Goal: Information Seeking & Learning: Learn about a topic

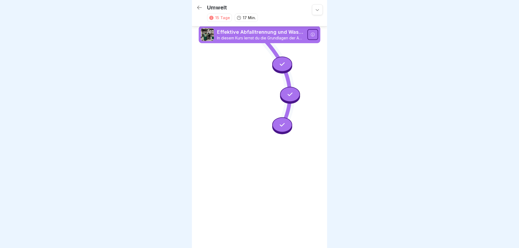
click at [197, 8] on icon at bounding box center [199, 7] width 6 height 6
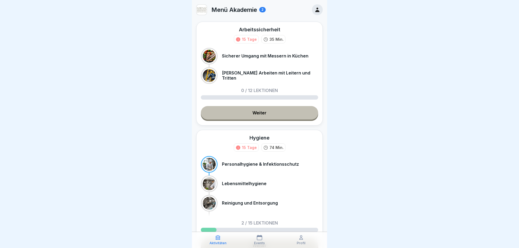
click at [265, 113] on link "Weiter" at bounding box center [259, 113] width 117 height 14
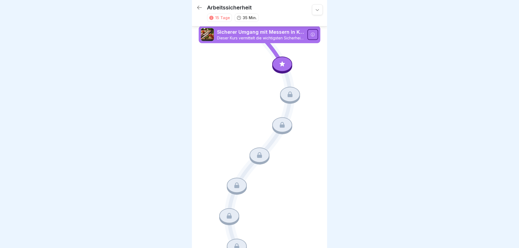
click at [281, 65] on icon at bounding box center [282, 64] width 7 height 7
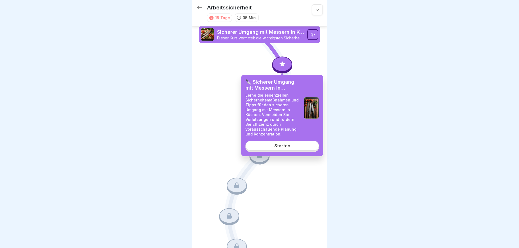
click at [279, 147] on div "Starten" at bounding box center [282, 146] width 16 height 5
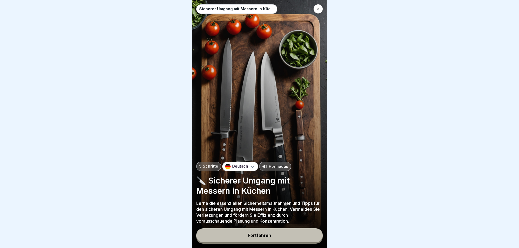
click at [272, 235] on button "Fortfahren" at bounding box center [259, 236] width 127 height 14
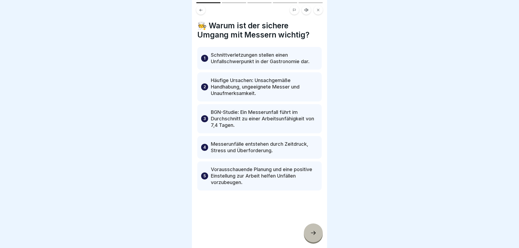
click at [313, 233] on icon at bounding box center [313, 233] width 6 height 6
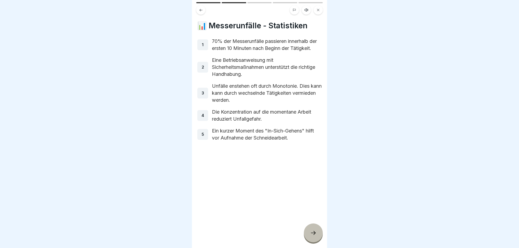
click at [313, 232] on icon at bounding box center [313, 233] width 6 height 6
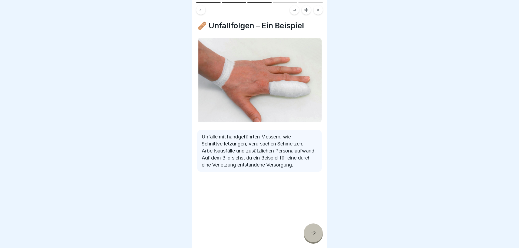
click at [313, 232] on icon at bounding box center [313, 233] width 6 height 6
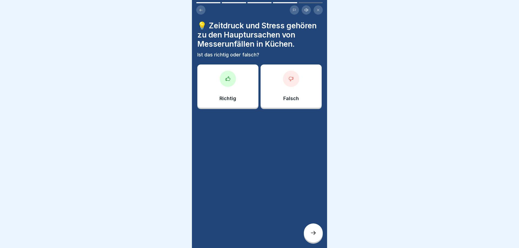
click at [222, 94] on div "Richtig" at bounding box center [227, 86] width 61 height 43
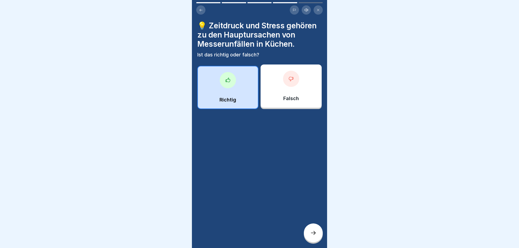
click at [318, 228] on div at bounding box center [313, 233] width 19 height 19
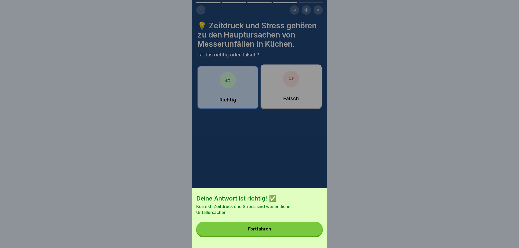
click at [318, 228] on button "Fortfahren" at bounding box center [259, 229] width 127 height 14
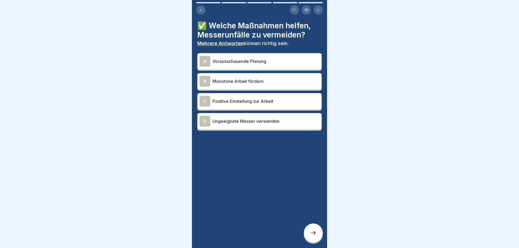
click at [259, 63] on p "Vorausschauende Planung" at bounding box center [265, 61] width 107 height 6
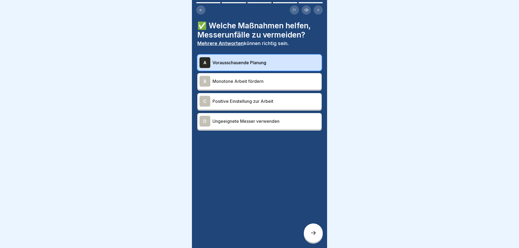
click at [254, 102] on p "Positive Einstellung zur Arbeit" at bounding box center [265, 101] width 107 height 6
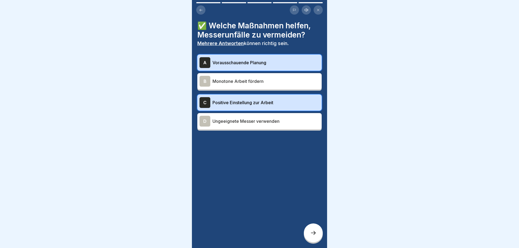
click at [311, 234] on icon at bounding box center [313, 233] width 6 height 6
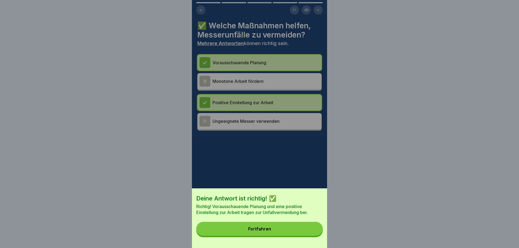
click at [312, 233] on button "Fortfahren" at bounding box center [259, 229] width 127 height 14
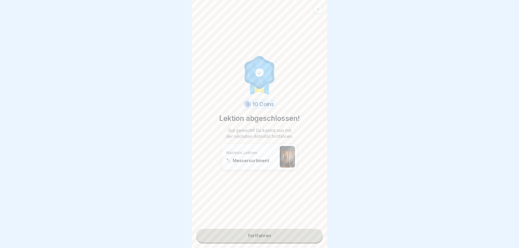
click at [274, 237] on link "Fortfahren" at bounding box center [259, 236] width 127 height 14
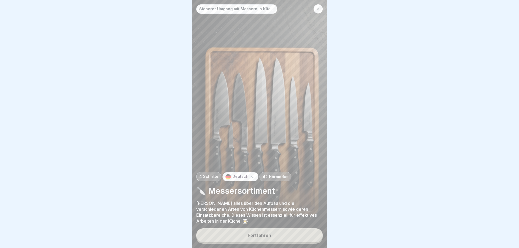
click at [274, 233] on button "Fortfahren" at bounding box center [259, 236] width 127 height 14
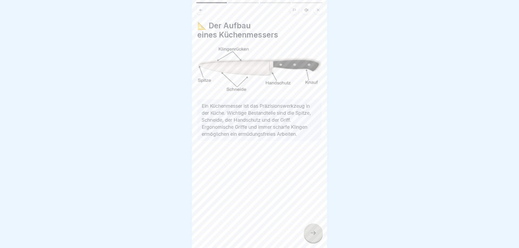
click at [311, 235] on icon at bounding box center [313, 233] width 6 height 6
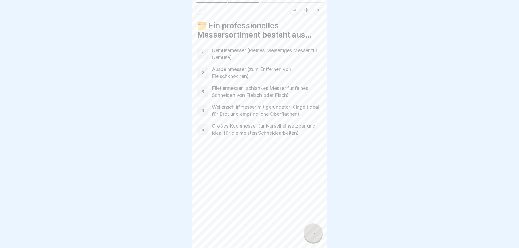
click at [310, 235] on icon at bounding box center [313, 233] width 6 height 6
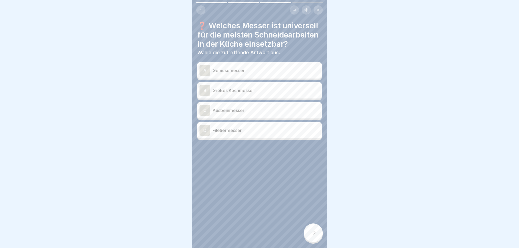
click at [243, 92] on p "Großes Kochmesser" at bounding box center [265, 90] width 107 height 6
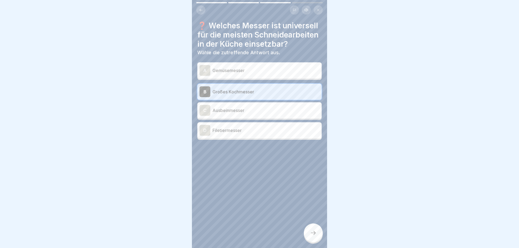
click at [311, 230] on div at bounding box center [313, 233] width 19 height 19
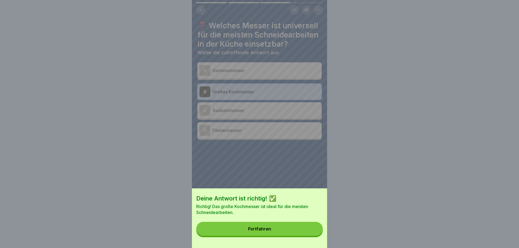
click at [311, 230] on button "Fortfahren" at bounding box center [259, 229] width 127 height 14
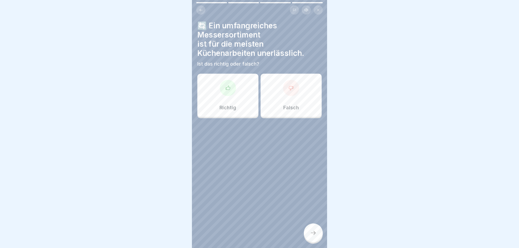
click at [206, 98] on div "Richtig" at bounding box center [227, 95] width 61 height 43
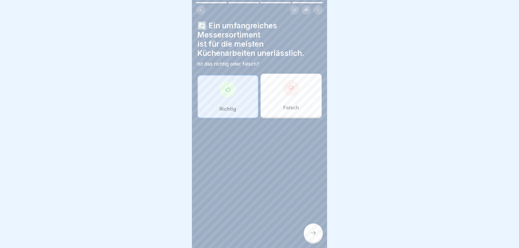
click at [310, 231] on div at bounding box center [313, 233] width 19 height 19
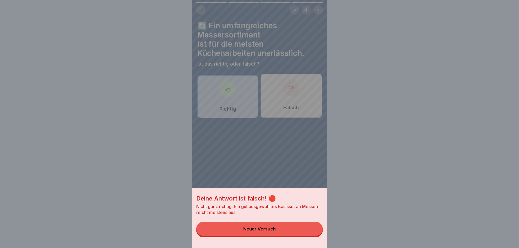
click at [260, 227] on button "Neuer Versuch" at bounding box center [259, 229] width 127 height 14
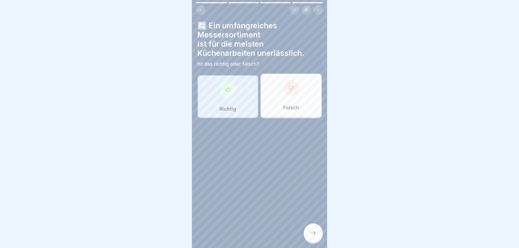
click at [297, 112] on div "Falsch" at bounding box center [291, 95] width 61 height 43
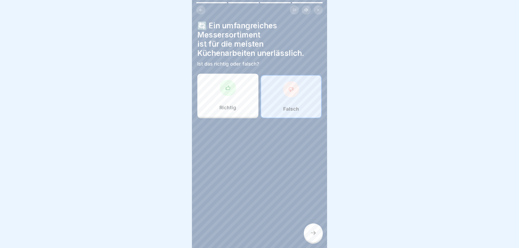
click at [312, 229] on div at bounding box center [313, 233] width 19 height 19
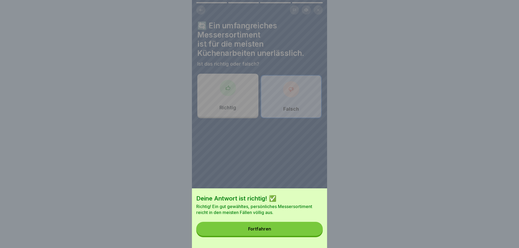
click at [312, 229] on button "Fortfahren" at bounding box center [259, 229] width 127 height 14
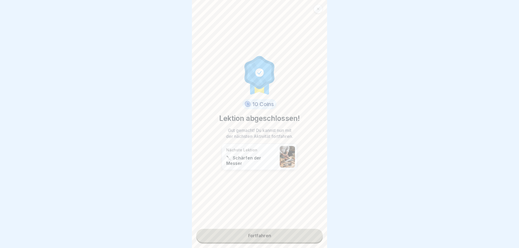
click at [311, 227] on div "10 Coins Lektion abgeschlossen! Gut gemacht! Du kannst nun mit der nächsten Akt…" at bounding box center [259, 124] width 135 height 248
click at [270, 236] on link "Fortfahren" at bounding box center [259, 236] width 127 height 14
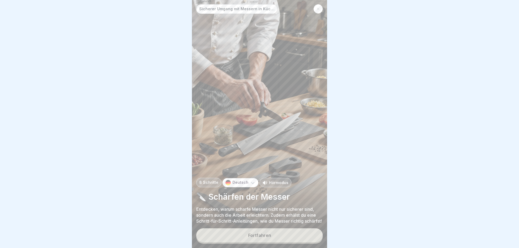
click at [269, 234] on div "Fortfahren" at bounding box center [259, 235] width 23 height 5
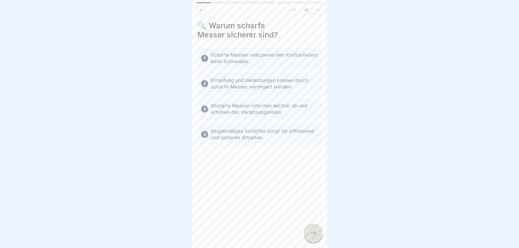
click at [310, 235] on icon at bounding box center [313, 233] width 6 height 6
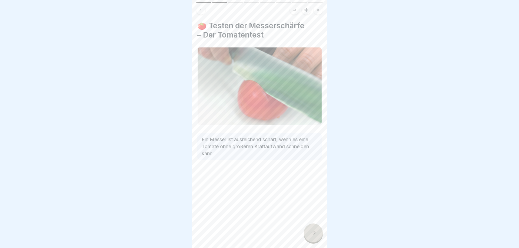
click at [310, 235] on icon at bounding box center [313, 233] width 6 height 6
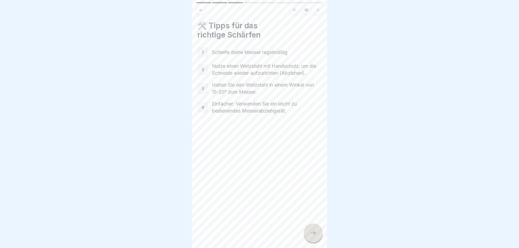
click at [310, 235] on div at bounding box center [313, 233] width 19 height 19
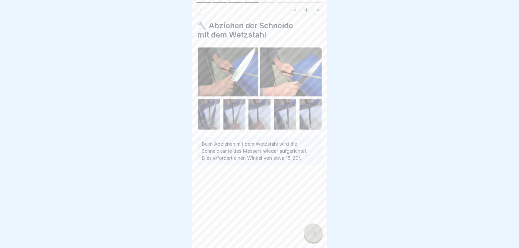
click at [310, 234] on div at bounding box center [313, 233] width 19 height 19
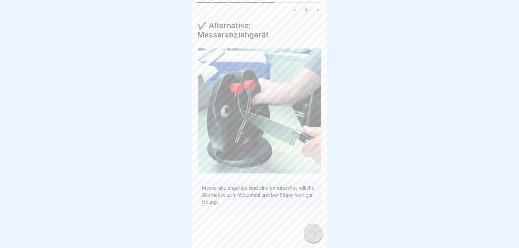
click at [310, 234] on div at bounding box center [313, 233] width 19 height 19
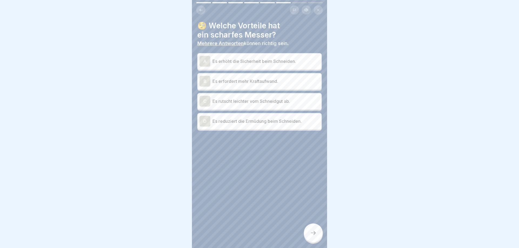
click at [248, 64] on p "Es erhöht die Sicherheit beim Schneiden." at bounding box center [265, 61] width 107 height 6
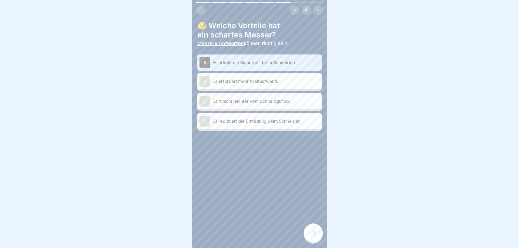
click at [246, 126] on div "D Es reduziert die Ermüdung beim Schneiden." at bounding box center [259, 121] width 120 height 11
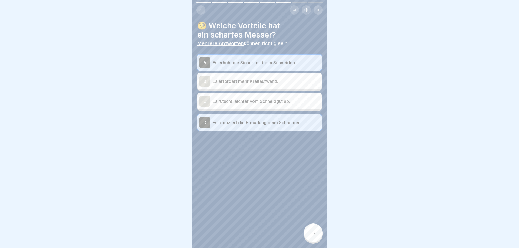
click at [310, 233] on icon at bounding box center [313, 233] width 6 height 6
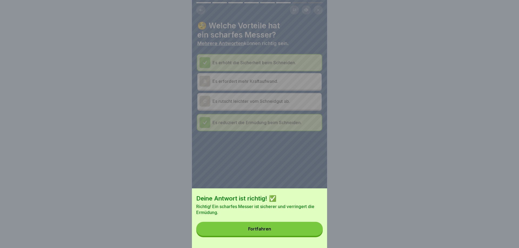
click at [311, 231] on button "Fortfahren" at bounding box center [259, 229] width 127 height 14
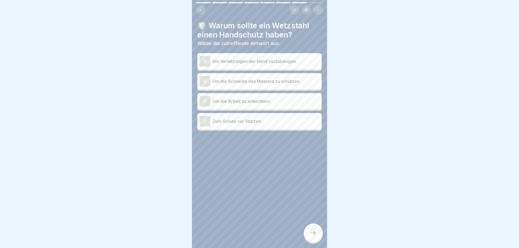
click at [270, 66] on div "A Um Verletzungen der Hand vorzubeugen." at bounding box center [259, 61] width 120 height 11
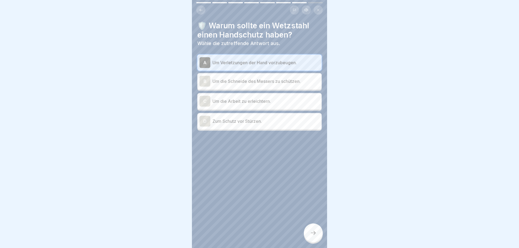
click at [313, 231] on icon at bounding box center [313, 233] width 6 height 6
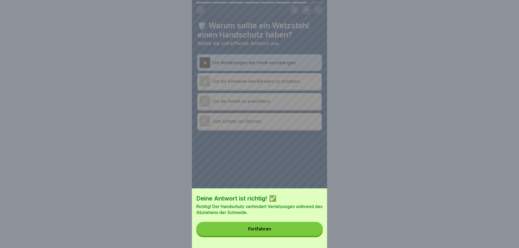
click at [313, 231] on button "Fortfahren" at bounding box center [259, 229] width 127 height 14
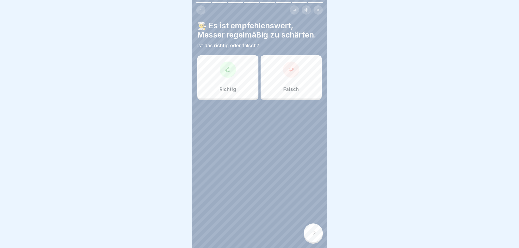
click at [227, 80] on div "Richtig" at bounding box center [227, 76] width 61 height 43
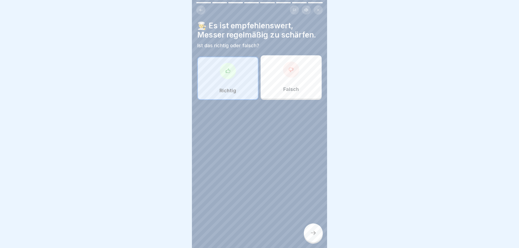
click at [312, 232] on icon at bounding box center [313, 233] width 6 height 6
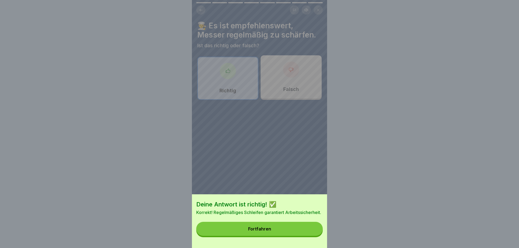
click at [313, 232] on button "Fortfahren" at bounding box center [259, 229] width 127 height 14
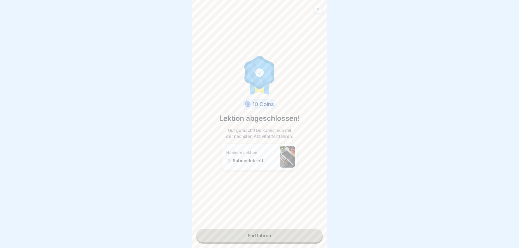
click at [312, 231] on link "Fortfahren" at bounding box center [259, 236] width 127 height 14
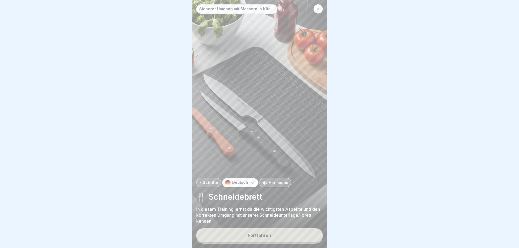
click at [271, 237] on button "Fortfahren" at bounding box center [259, 236] width 127 height 14
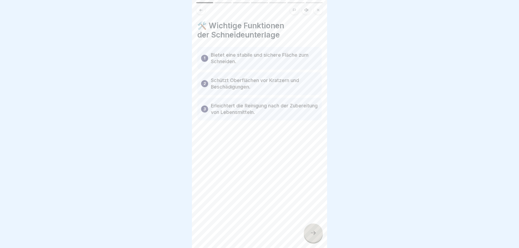
click at [312, 234] on icon at bounding box center [313, 233] width 6 height 6
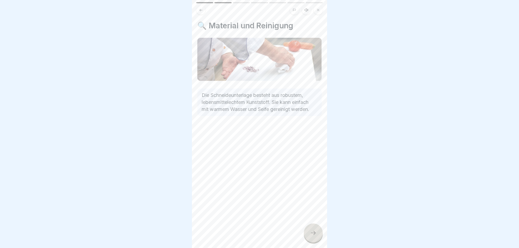
click at [312, 229] on div at bounding box center [313, 233] width 19 height 19
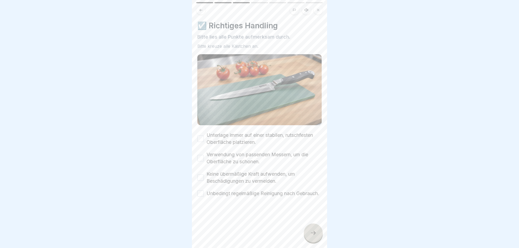
click at [198, 138] on button "Unterlage immer auf einer stabilen, rutschfesten Oberfläche platzieren." at bounding box center [200, 139] width 6 height 6
click at [199, 165] on div "Verwendung von passenden Messern, um die Oberfläche zu schonen." at bounding box center [259, 158] width 124 height 14
click at [201, 159] on button "Verwendung von passenden Messern, um die Oberfläche zu schonen." at bounding box center [200, 158] width 6 height 6
click at [201, 178] on button "Keine übermäßige Kraft aufwenden, um Beschädigungen zu vermeiden." at bounding box center [200, 178] width 6 height 6
click at [201, 197] on button "Unbedingt regelmäßige Reinigung nach Gebrauch." at bounding box center [200, 194] width 6 height 6
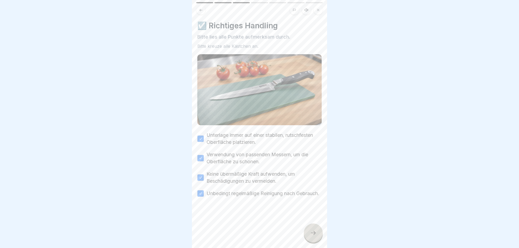
click at [316, 233] on icon at bounding box center [313, 233] width 6 height 6
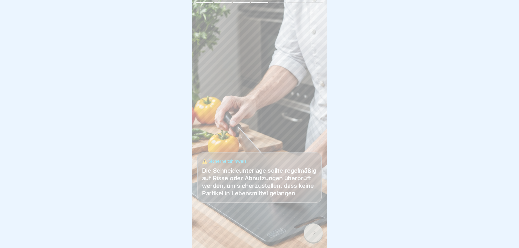
click at [316, 232] on icon at bounding box center [313, 233] width 6 height 6
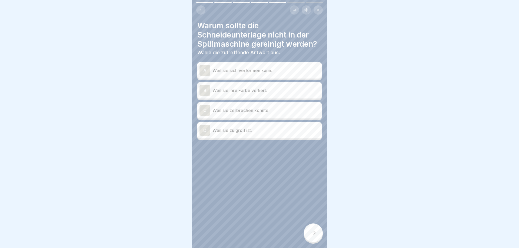
click at [250, 74] on div "A Weil sie sich verformen kann." at bounding box center [259, 70] width 120 height 11
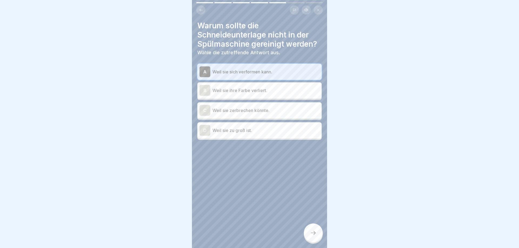
click at [311, 227] on div at bounding box center [313, 233] width 19 height 19
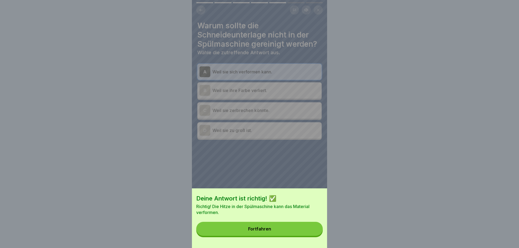
click at [311, 227] on button "Fortfahren" at bounding box center [259, 229] width 127 height 14
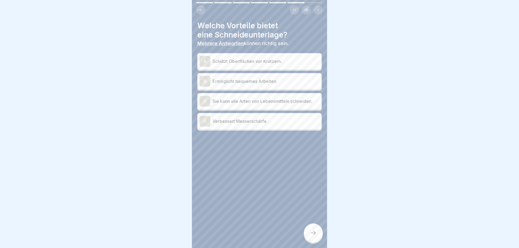
click at [254, 64] on p "Schützt Oberflächen vor Kratzern." at bounding box center [265, 61] width 107 height 6
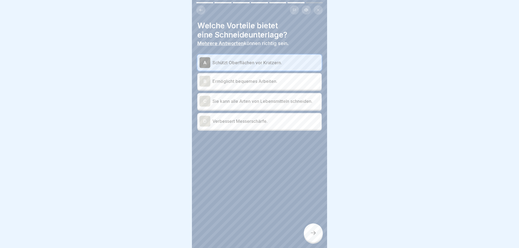
click at [250, 102] on p "Sie kann alle Arten von Lebensmitteln schneiden." at bounding box center [265, 101] width 107 height 6
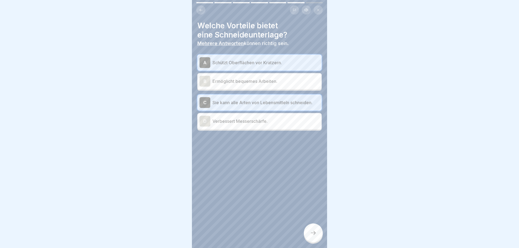
click at [317, 236] on div at bounding box center [313, 233] width 19 height 19
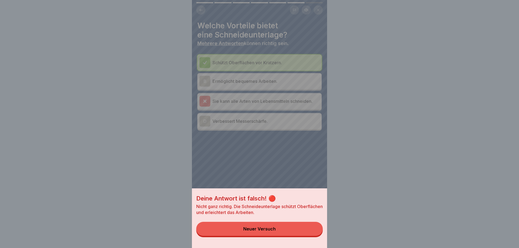
click at [264, 229] on div "Neuer Versuch" at bounding box center [259, 229] width 32 height 5
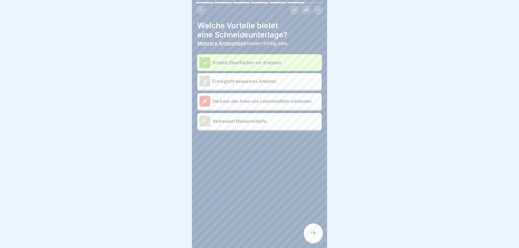
click at [238, 86] on div "B Ermöglicht bequemes Arbeiten." at bounding box center [259, 81] width 120 height 11
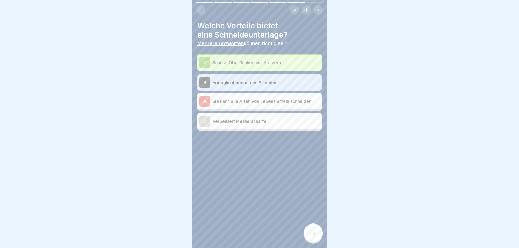
click at [308, 230] on div at bounding box center [313, 233] width 19 height 19
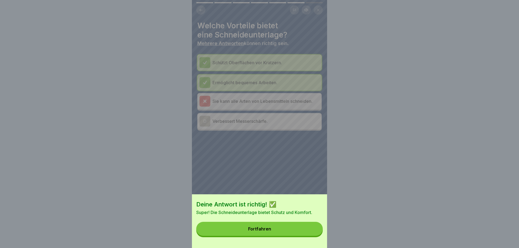
click at [308, 230] on button "Fortfahren" at bounding box center [259, 229] width 127 height 14
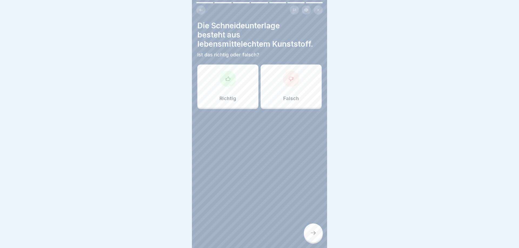
click at [228, 99] on p "Richtig" at bounding box center [227, 99] width 17 height 6
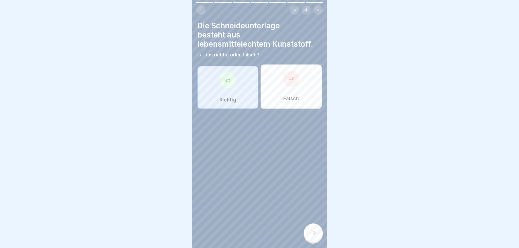
click at [311, 237] on div at bounding box center [313, 233] width 19 height 19
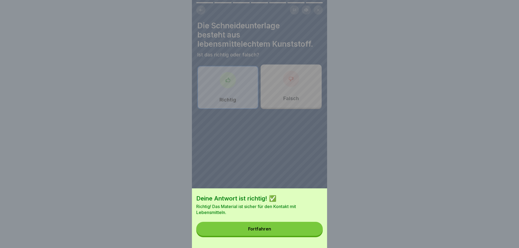
click at [311, 231] on button "Fortfahren" at bounding box center [259, 229] width 127 height 14
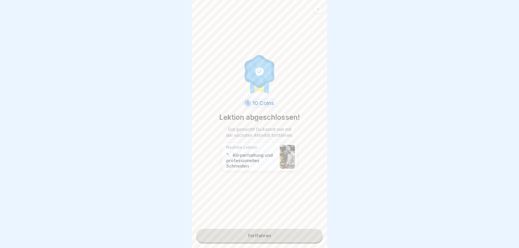
click at [291, 233] on link "Fortfahren" at bounding box center [259, 236] width 127 height 14
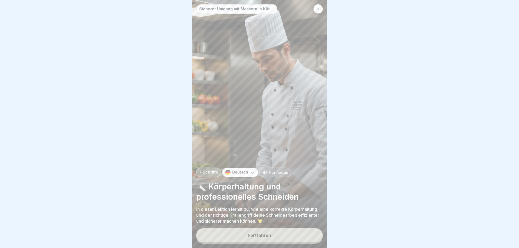
click at [275, 232] on button "Fortfahren" at bounding box center [259, 236] width 127 height 14
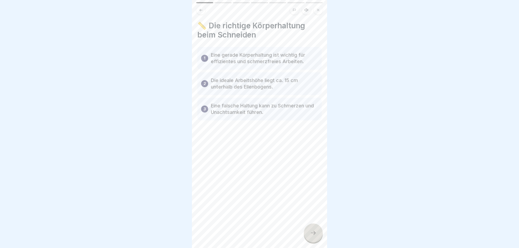
click at [310, 230] on div at bounding box center [313, 233] width 19 height 19
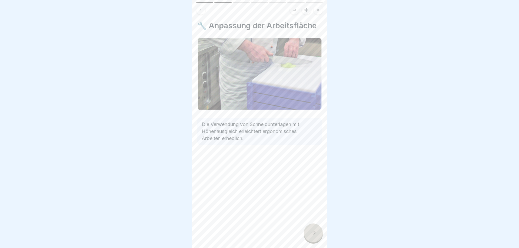
click at [311, 232] on icon at bounding box center [313, 233] width 6 height 6
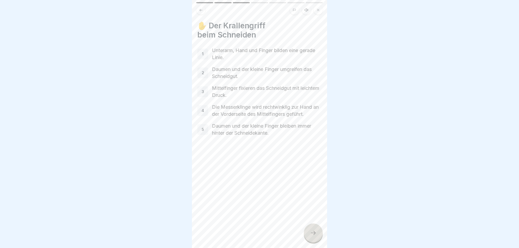
click at [314, 234] on icon at bounding box center [313, 233] width 6 height 6
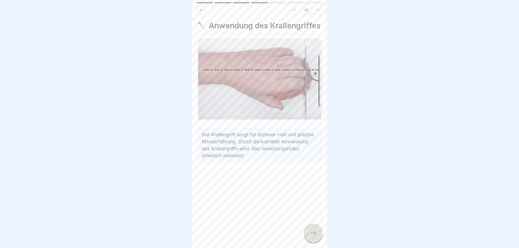
click at [316, 233] on icon at bounding box center [313, 233] width 6 height 6
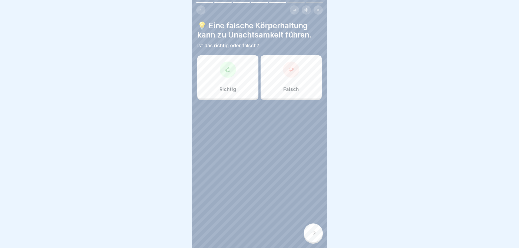
click at [225, 96] on div "Richtig" at bounding box center [227, 76] width 61 height 43
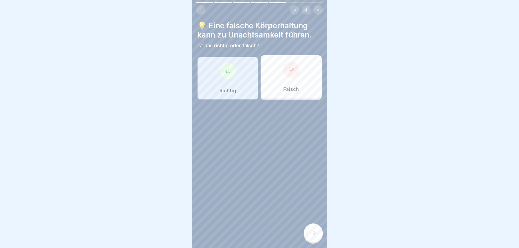
click at [308, 237] on div at bounding box center [313, 233] width 19 height 19
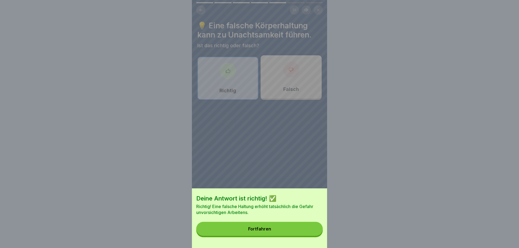
click at [308, 232] on button "Fortfahren" at bounding box center [259, 229] width 127 height 14
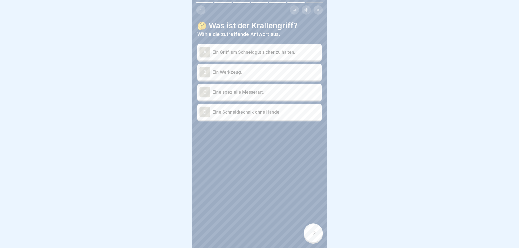
click at [265, 56] on div "A Ein Griff, um Schneidgut sicher zu halten." at bounding box center [259, 52] width 120 height 11
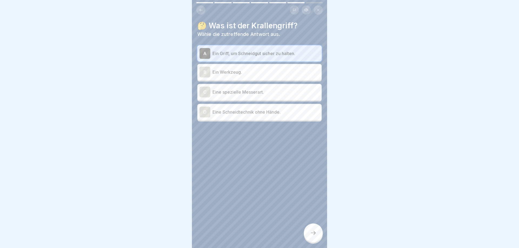
click at [308, 236] on div at bounding box center [313, 233] width 19 height 19
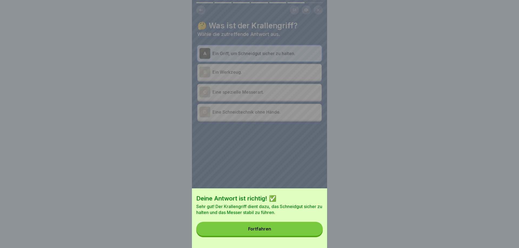
click at [308, 232] on button "Fortfahren" at bounding box center [259, 229] width 127 height 14
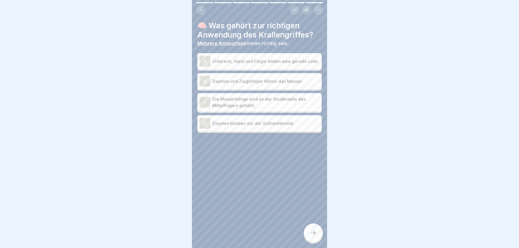
click at [240, 60] on p "Unterarm, Hand und Finger bilden eine gerade Linie." at bounding box center [265, 61] width 107 height 6
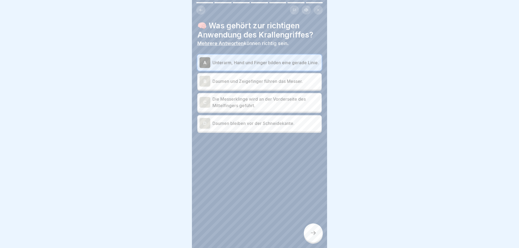
click at [238, 84] on p "Daumen und Zeigefinger führen das Messer." at bounding box center [265, 81] width 107 height 6
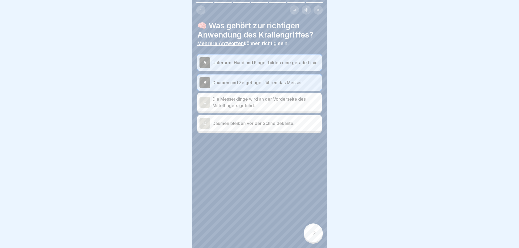
click at [242, 109] on p "Die Messerklinge wird an der Vorderseite des Mittelfingers geführt." at bounding box center [265, 102] width 107 height 13
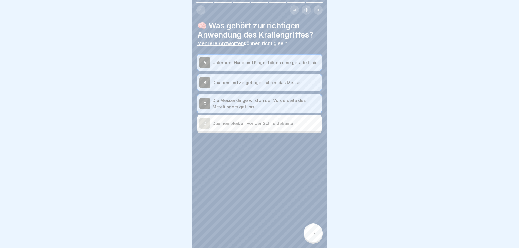
click at [311, 235] on icon at bounding box center [313, 233] width 6 height 6
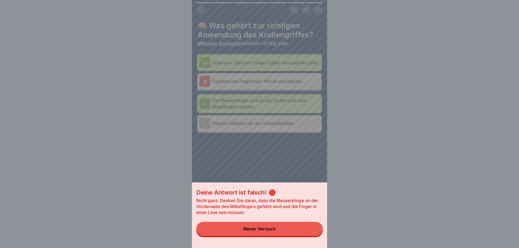
click at [264, 227] on button "Neuer Versuch" at bounding box center [259, 229] width 127 height 14
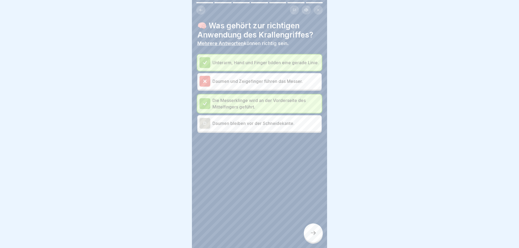
click at [198, 9] on button at bounding box center [200, 9] width 9 height 9
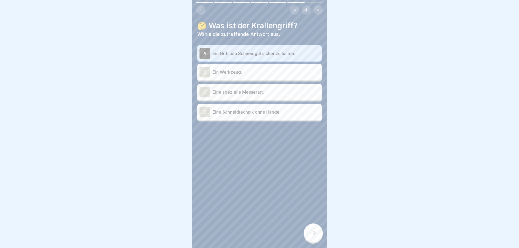
click at [198, 9] on button at bounding box center [200, 9] width 9 height 9
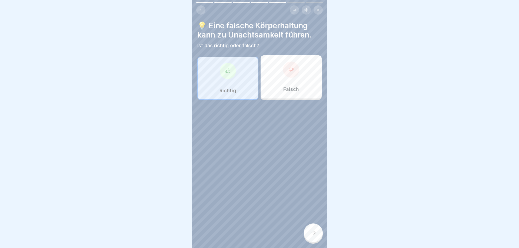
click at [198, 9] on button at bounding box center [200, 9] width 9 height 9
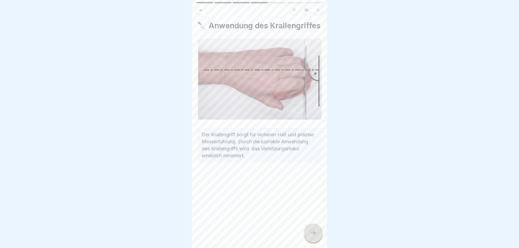
click at [201, 10] on icon at bounding box center [201, 10] width 4 height 4
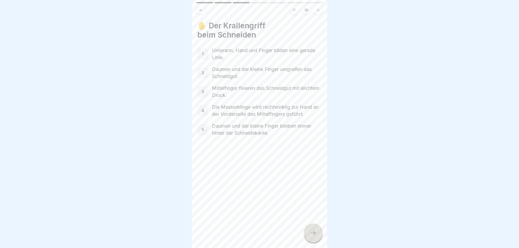
click at [314, 234] on icon at bounding box center [313, 233] width 6 height 6
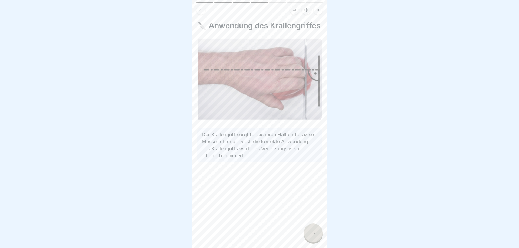
click at [314, 234] on icon at bounding box center [313, 233] width 6 height 6
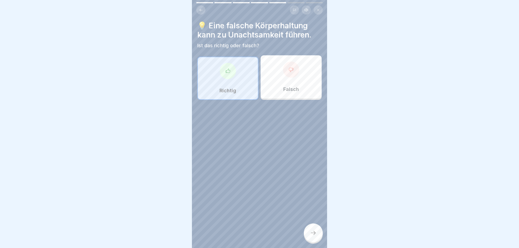
click at [217, 92] on div "Richtig" at bounding box center [227, 78] width 61 height 43
click at [309, 233] on div at bounding box center [313, 233] width 19 height 19
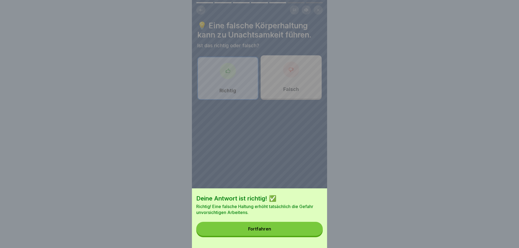
click at [309, 233] on button "Fortfahren" at bounding box center [259, 229] width 127 height 14
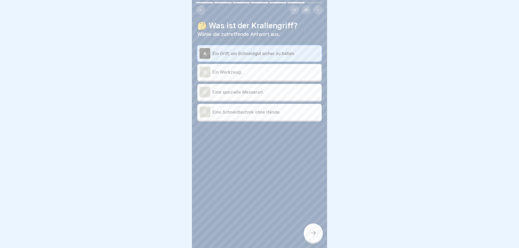
click at [307, 232] on div at bounding box center [313, 233] width 19 height 19
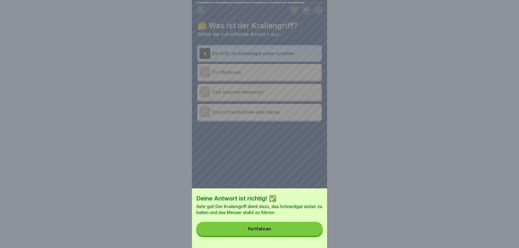
click at [307, 232] on button "Fortfahren" at bounding box center [259, 229] width 127 height 14
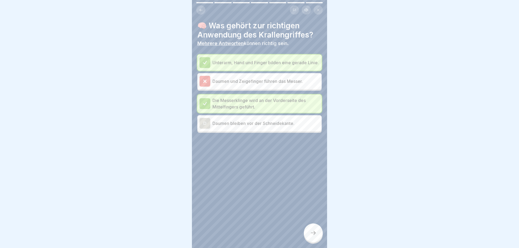
click at [309, 234] on div at bounding box center [313, 233] width 19 height 19
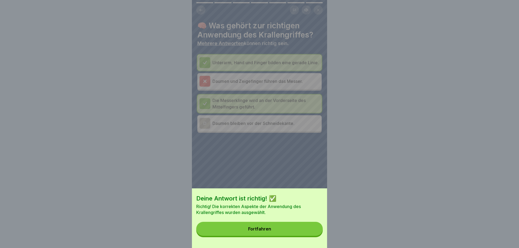
click at [309, 234] on button "Fortfahren" at bounding box center [259, 229] width 127 height 14
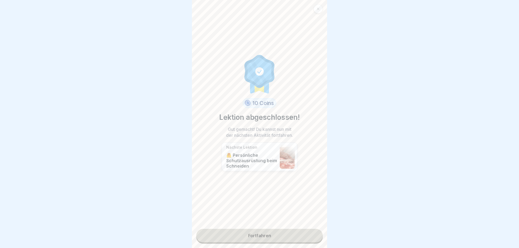
click at [279, 236] on link "Fortfahren" at bounding box center [259, 236] width 127 height 14
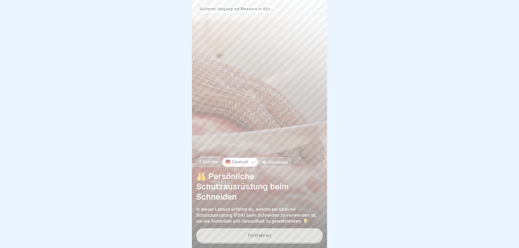
click at [263, 236] on div "Fortfahren" at bounding box center [259, 235] width 23 height 5
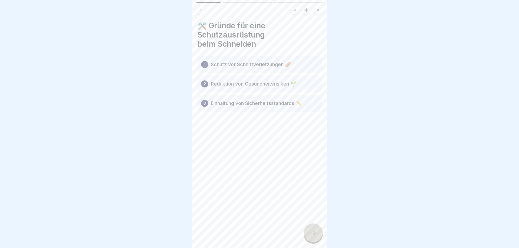
click at [310, 238] on div at bounding box center [313, 233] width 19 height 19
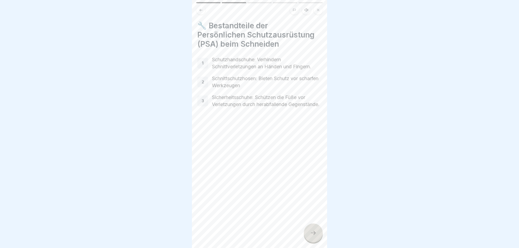
click at [313, 230] on icon at bounding box center [313, 233] width 6 height 6
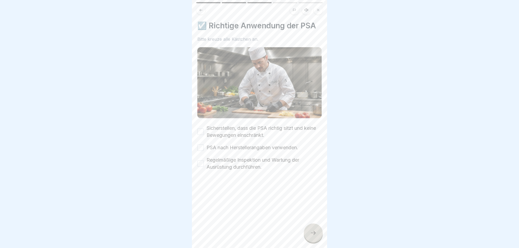
click at [200, 134] on button "Sicherstellen, dass die PSA richtig sitzt und keine Bewegungen einschränkt." at bounding box center [200, 132] width 6 height 6
click at [200, 149] on button "PSA nach Herstellerangaben verwenden." at bounding box center [200, 148] width 6 height 6
click at [201, 164] on button "Regelmäßige Inspektion und Wartung der Ausrüstung durchführen." at bounding box center [200, 164] width 6 height 6
click at [316, 236] on icon at bounding box center [313, 233] width 6 height 6
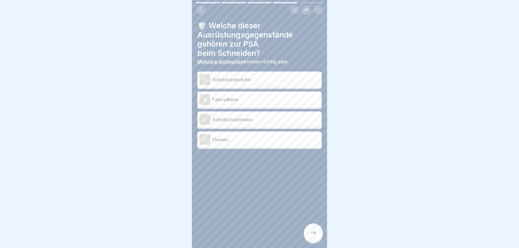
click at [262, 81] on p "Schutzhandschuhe" at bounding box center [265, 79] width 107 height 6
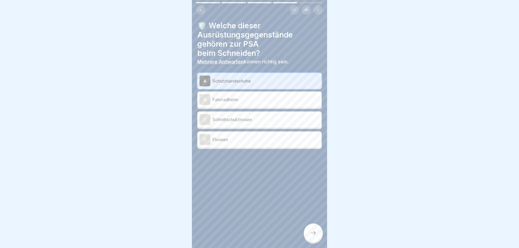
click at [252, 120] on p "Schnittschutzhosen" at bounding box center [265, 120] width 107 height 6
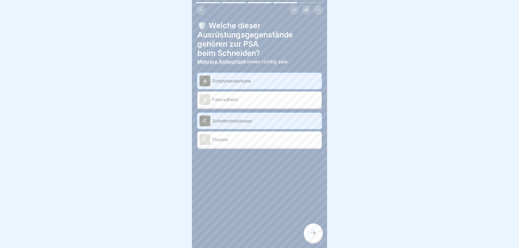
click at [311, 233] on icon at bounding box center [313, 233] width 6 height 6
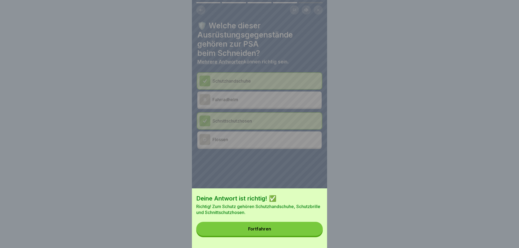
click at [303, 230] on button "Fortfahren" at bounding box center [259, 229] width 127 height 14
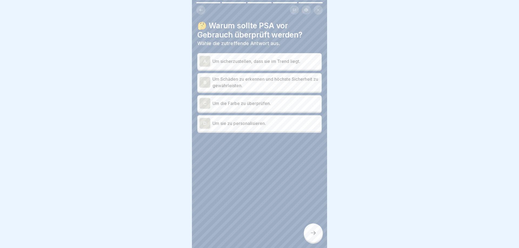
click at [257, 81] on p "Um Schäden zu erkennen und höchste Sicherheit zu gewährleisten." at bounding box center [265, 82] width 107 height 13
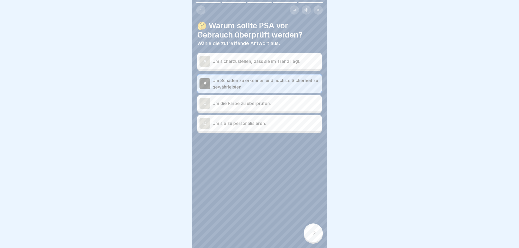
click at [316, 234] on icon at bounding box center [313, 233] width 6 height 6
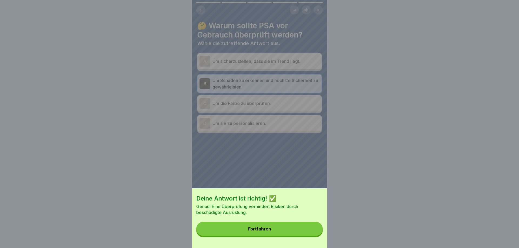
click at [315, 233] on button "Fortfahren" at bounding box center [259, 229] width 127 height 14
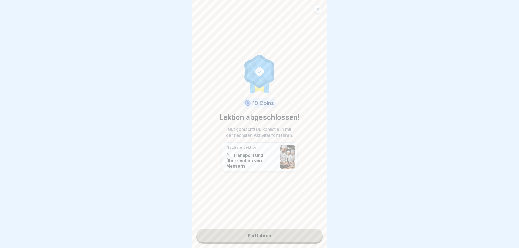
click at [276, 237] on link "Fortfahren" at bounding box center [259, 236] width 127 height 14
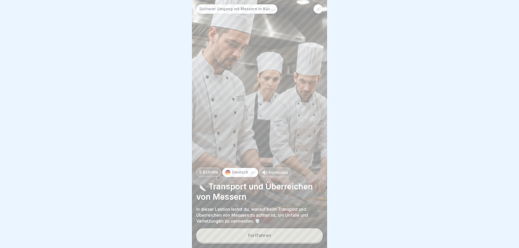
click at [267, 235] on div "Fortfahren" at bounding box center [259, 235] width 23 height 5
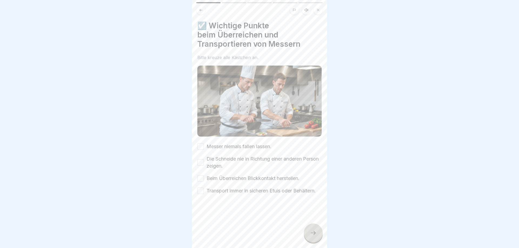
click at [200, 147] on button "Messer niemals fallen lassen." at bounding box center [200, 147] width 6 height 6
click at [199, 163] on button "Die Schneide nie in Richtung einer anderen Person zeigen." at bounding box center [200, 162] width 6 height 6
click at [202, 179] on button "Beim Überreichen Blickkontakt herstellen." at bounding box center [200, 178] width 6 height 6
click at [199, 194] on button "Transport immer in sicheren Etuis oder Behältern." at bounding box center [200, 191] width 6 height 6
click at [313, 234] on icon at bounding box center [313, 233] width 6 height 6
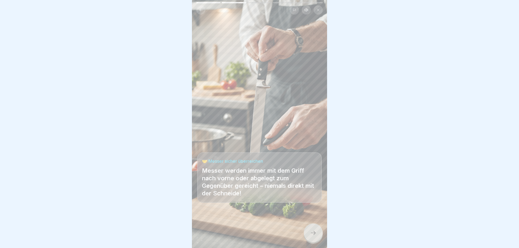
click at [311, 232] on icon at bounding box center [313, 233] width 6 height 6
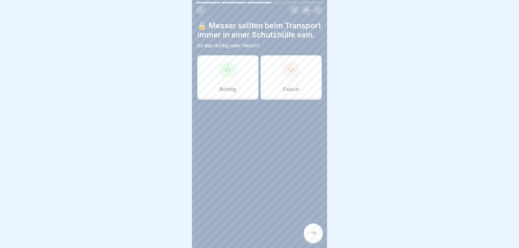
click at [225, 88] on p "Richtig" at bounding box center [227, 89] width 17 height 6
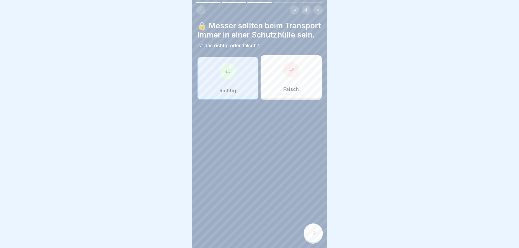
click at [315, 227] on div at bounding box center [313, 233] width 19 height 19
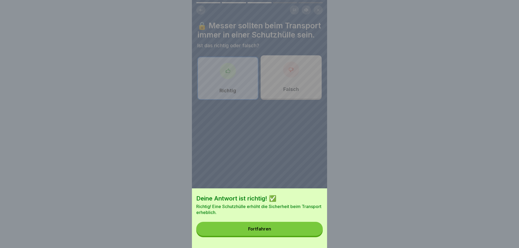
click at [315, 227] on button "Fortfahren" at bounding box center [259, 229] width 127 height 14
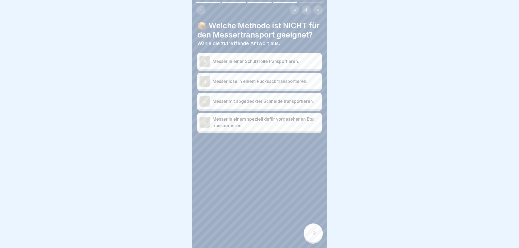
click at [251, 81] on p "Messer lose in einem Rucksack transportieren." at bounding box center [265, 81] width 107 height 6
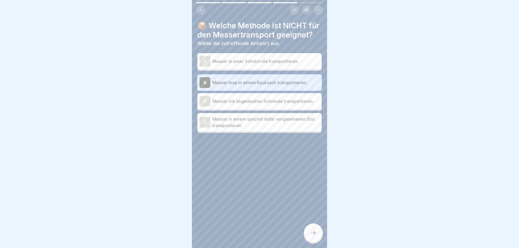
click at [317, 237] on div at bounding box center [313, 233] width 19 height 19
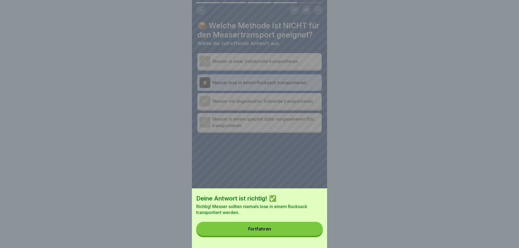
click at [314, 233] on button "Fortfahren" at bounding box center [259, 229] width 127 height 14
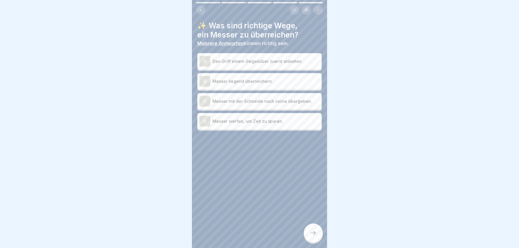
click at [257, 62] on p "Den Griff einem Gegenüber zuerst anbieten." at bounding box center [265, 61] width 107 height 6
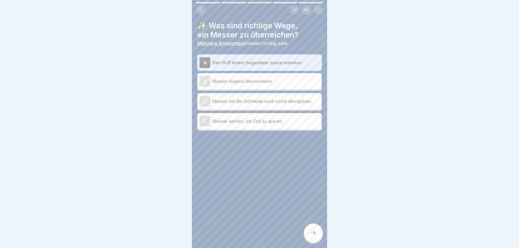
click at [254, 80] on p "Messer liegend überreichern." at bounding box center [265, 81] width 107 height 6
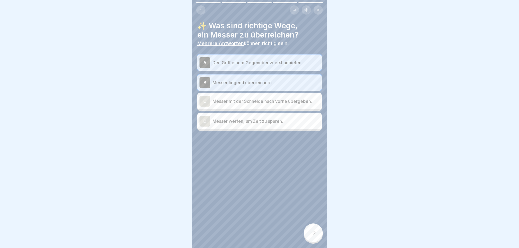
click at [307, 238] on div at bounding box center [313, 233] width 19 height 19
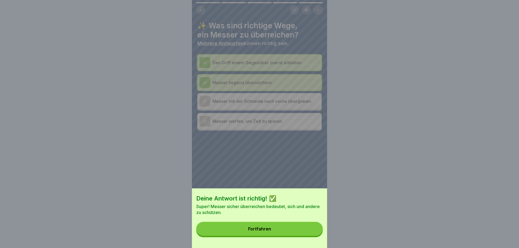
click at [305, 232] on button "Fortfahren" at bounding box center [259, 229] width 127 height 14
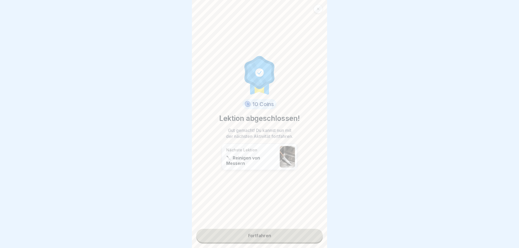
click at [267, 237] on link "Fortfahren" at bounding box center [259, 236] width 127 height 14
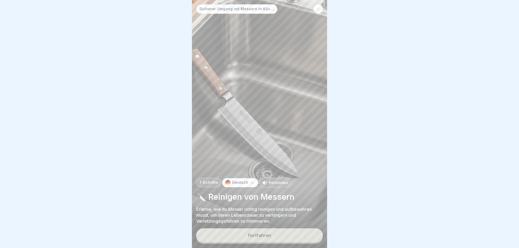
click at [267, 235] on div "Fortfahren" at bounding box center [259, 235] width 23 height 5
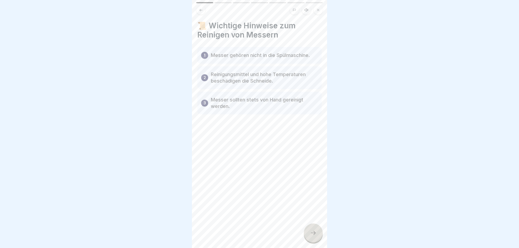
click at [313, 232] on icon at bounding box center [313, 233] width 6 height 6
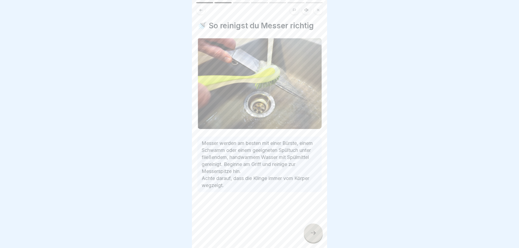
click at [313, 232] on icon at bounding box center [313, 233] width 6 height 6
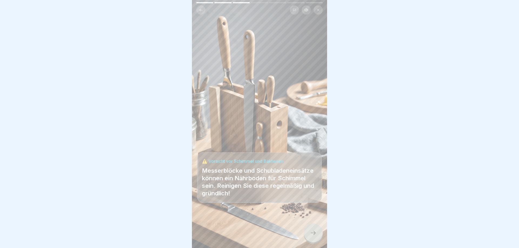
click at [313, 232] on icon at bounding box center [313, 233] width 6 height 6
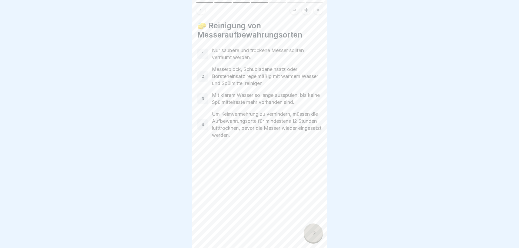
click at [313, 232] on icon at bounding box center [313, 233] width 6 height 6
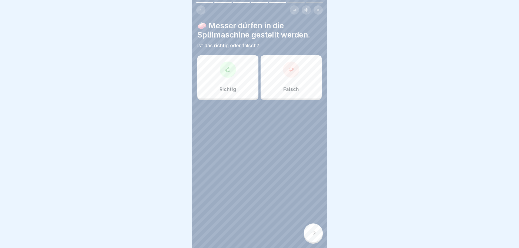
click at [296, 94] on div "Falsch" at bounding box center [291, 76] width 61 height 43
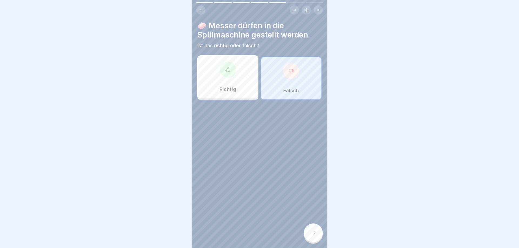
click at [317, 232] on div at bounding box center [313, 233] width 19 height 19
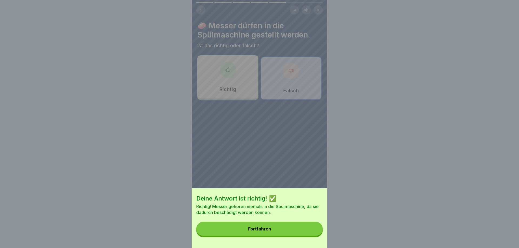
click at [317, 232] on button "Fortfahren" at bounding box center [259, 229] width 127 height 14
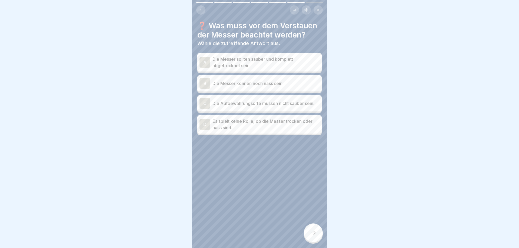
click at [283, 61] on p "Die Messer sollten sauber und komplett abgetrocknet sein." at bounding box center [265, 62] width 107 height 13
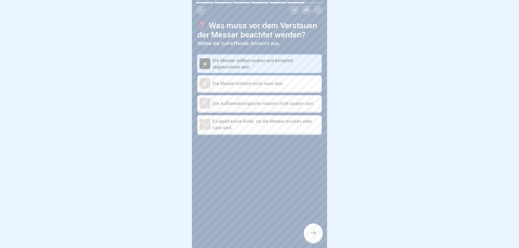
click at [318, 234] on div at bounding box center [313, 233] width 19 height 19
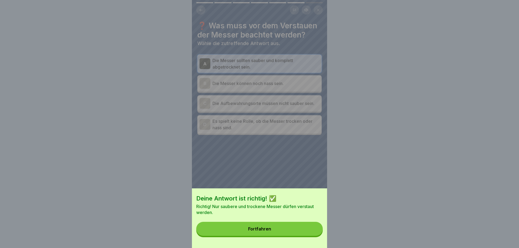
click at [313, 231] on button "Fortfahren" at bounding box center [259, 229] width 127 height 14
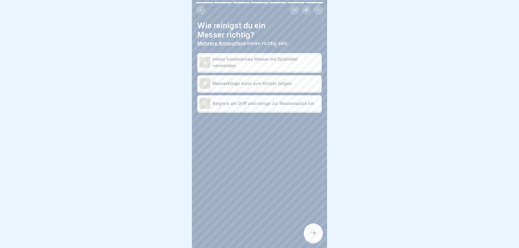
click at [282, 59] on p "Immer handwarmes Wasser mit Spülmittel verwenden" at bounding box center [265, 62] width 107 height 13
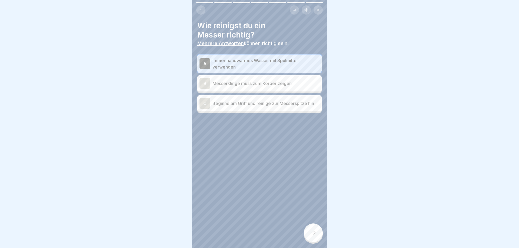
click at [310, 231] on div at bounding box center [313, 233] width 19 height 19
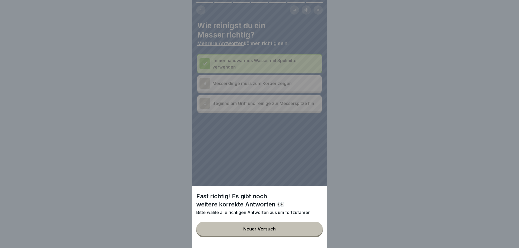
click at [310, 230] on button "Neuer Versuch" at bounding box center [259, 229] width 127 height 14
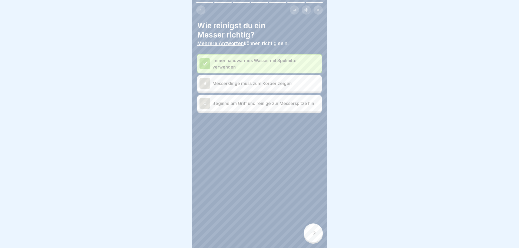
click at [262, 106] on p "Beginne am Griff und reinige zur Messerspitze hin" at bounding box center [265, 103] width 107 height 6
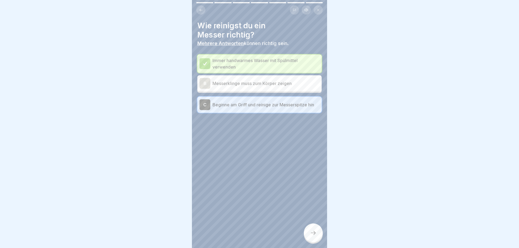
click at [309, 224] on div "Wie reinigst du ein Messer richtig? Mehrere Antworten können richtig sein. Imme…" at bounding box center [259, 124] width 135 height 248
click at [311, 227] on div at bounding box center [313, 233] width 19 height 19
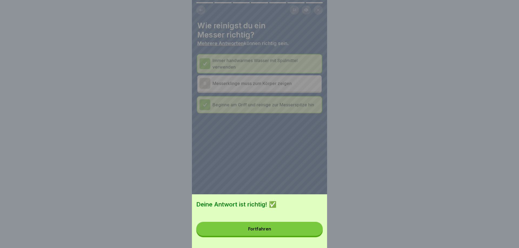
click at [310, 225] on button "Fortfahren" at bounding box center [259, 229] width 127 height 14
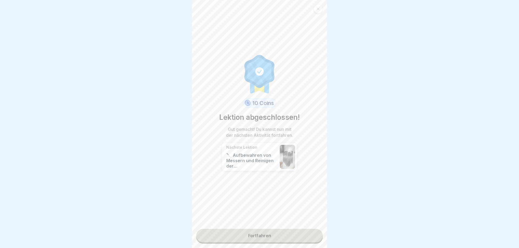
click at [291, 232] on link "Fortfahren" at bounding box center [259, 236] width 127 height 14
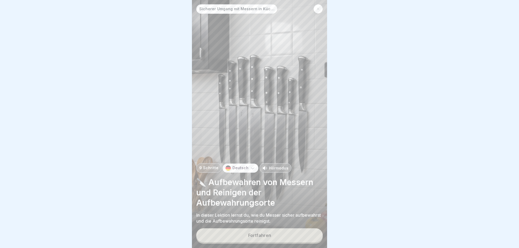
click at [289, 233] on button "Fortfahren" at bounding box center [259, 236] width 127 height 14
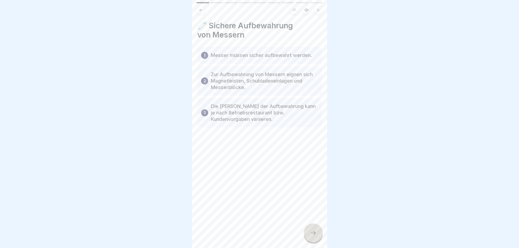
click at [314, 229] on div at bounding box center [313, 233] width 19 height 19
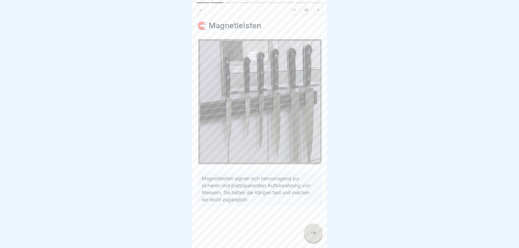
click at [314, 229] on div at bounding box center [313, 233] width 19 height 19
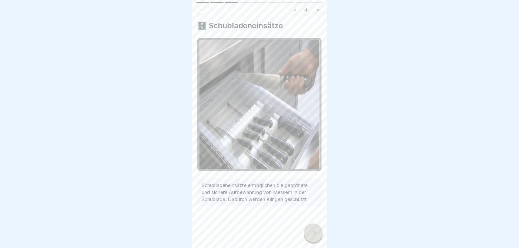
click at [314, 229] on div at bounding box center [313, 233] width 19 height 19
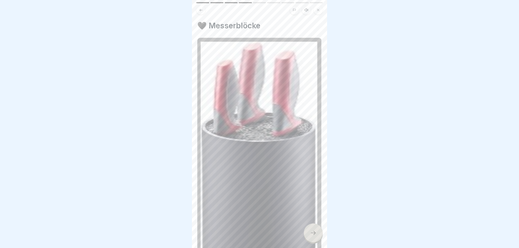
click at [314, 229] on div at bounding box center [313, 233] width 19 height 19
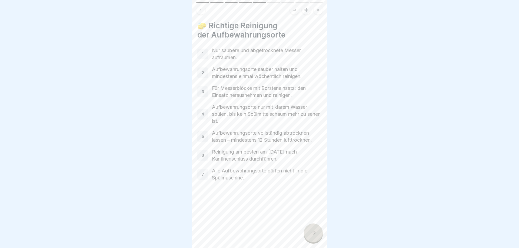
click at [314, 229] on div at bounding box center [313, 233] width 19 height 19
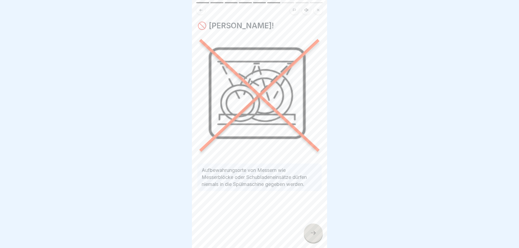
click at [314, 229] on div at bounding box center [313, 233] width 19 height 19
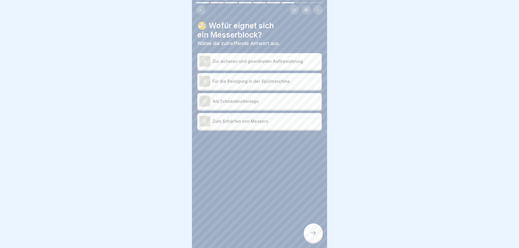
click at [263, 60] on p "Zur sicheren und geordneten Aufbewahrung." at bounding box center [265, 61] width 107 height 6
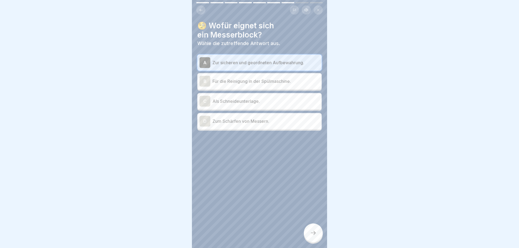
click at [309, 236] on div at bounding box center [313, 233] width 19 height 19
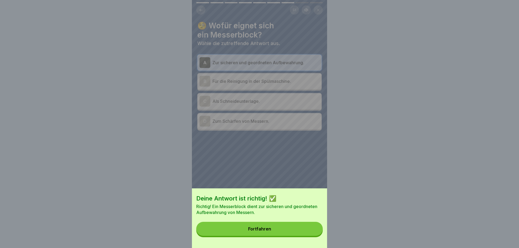
click at [309, 236] on button "Fortfahren" at bounding box center [259, 229] width 127 height 14
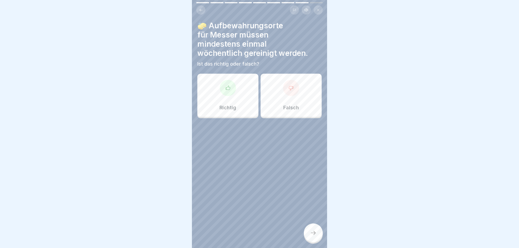
click at [222, 105] on p "Richtig" at bounding box center [227, 108] width 17 height 6
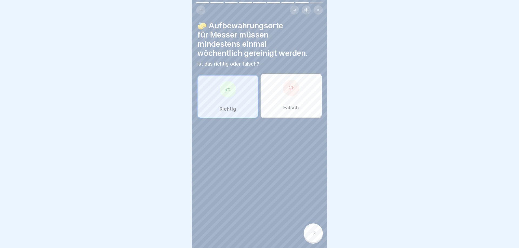
click at [311, 236] on icon at bounding box center [313, 233] width 6 height 6
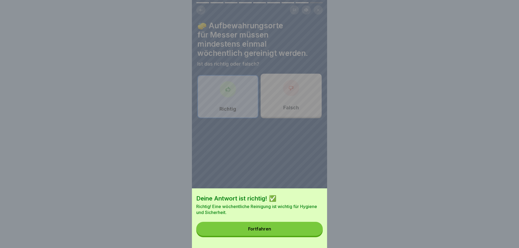
click at [306, 228] on button "Fortfahren" at bounding box center [259, 229] width 127 height 14
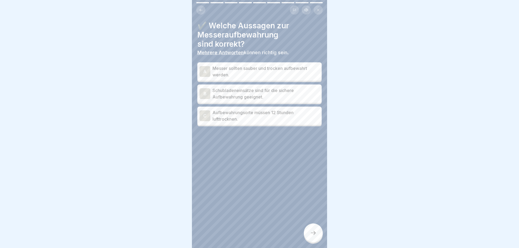
click at [269, 67] on p "Messer sollten sauber und trocken aufbewahrt werden." at bounding box center [265, 71] width 107 height 13
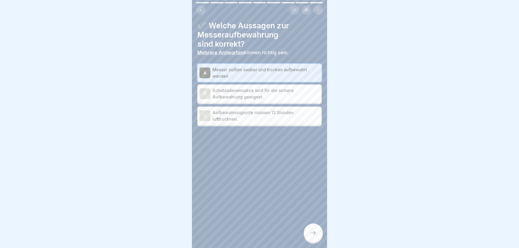
click at [264, 96] on p "Schubladeneinsätze sind für die sichere Aufbewahrung geeignet." at bounding box center [265, 93] width 107 height 13
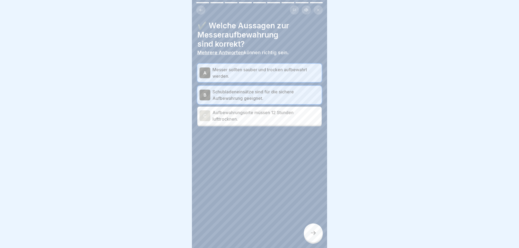
click at [258, 119] on p "Aufbewahrungsorte müssen 12 Stunden lufttrocknen." at bounding box center [265, 115] width 107 height 13
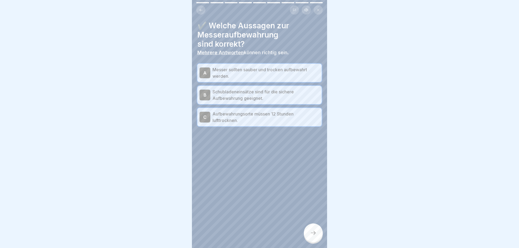
click at [314, 234] on icon at bounding box center [313, 233] width 6 height 6
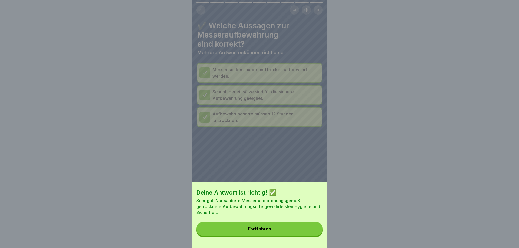
click at [314, 233] on button "Fortfahren" at bounding box center [259, 229] width 127 height 14
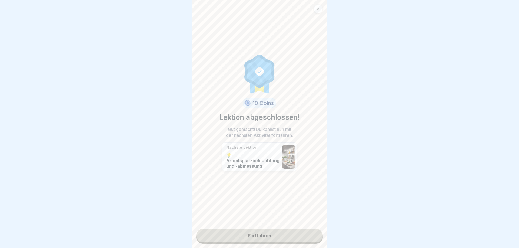
click at [314, 233] on link "Fortfahren" at bounding box center [259, 236] width 127 height 14
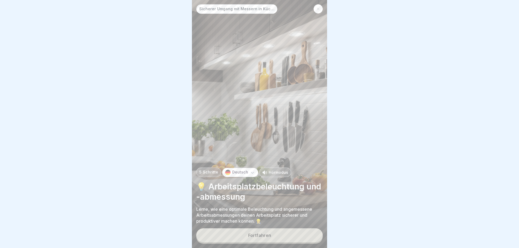
click at [313, 233] on button "Fortfahren" at bounding box center [259, 236] width 127 height 14
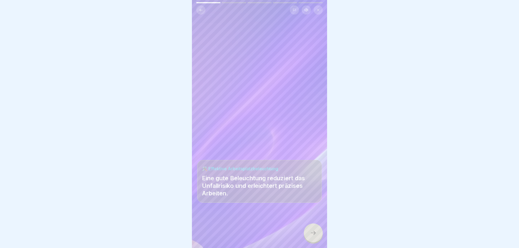
click at [312, 233] on icon at bounding box center [313, 233] width 6 height 6
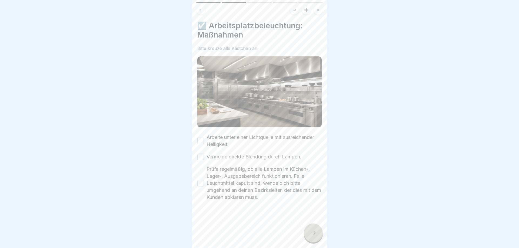
click at [201, 141] on button "Arbeite unter einer Lichtquelle mit ausreichender Helligkeit." at bounding box center [200, 141] width 6 height 6
click at [201, 158] on button "Vermeide direkte Blendung durch Lampen." at bounding box center [200, 157] width 6 height 6
click at [200, 182] on button "Prüfe regelmäßig, ob alle Lampen im Küchen-, Lager-, Ausgabebereich funktionier…" at bounding box center [200, 183] width 6 height 6
click at [309, 232] on div at bounding box center [313, 233] width 19 height 19
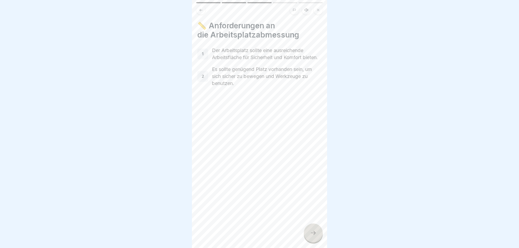
click at [309, 232] on div at bounding box center [313, 233] width 19 height 19
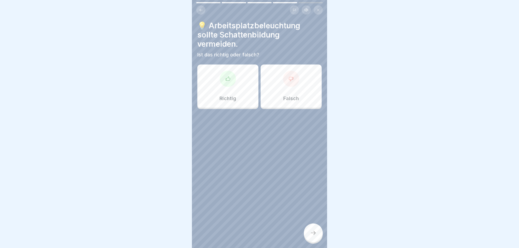
click at [216, 100] on div "Richtig" at bounding box center [227, 86] width 61 height 43
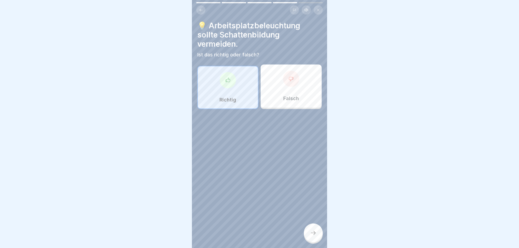
click at [303, 241] on div "💡 Arbeitsplatzbeleuchtung sollte Schattenbildung vermeiden. Ist das richtig ode…" at bounding box center [259, 124] width 135 height 248
click at [305, 239] on div "💡 Arbeitsplatzbeleuchtung sollte Schattenbildung vermeiden. Ist das richtig ode…" at bounding box center [259, 124] width 135 height 248
click at [306, 237] on div at bounding box center [313, 233] width 19 height 19
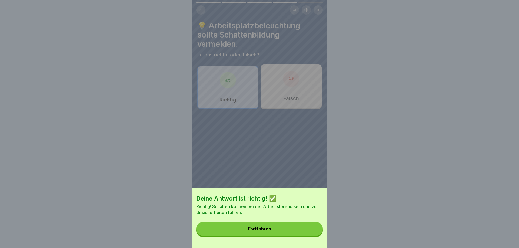
click at [306, 235] on button "Fortfahren" at bounding box center [259, 229] width 127 height 14
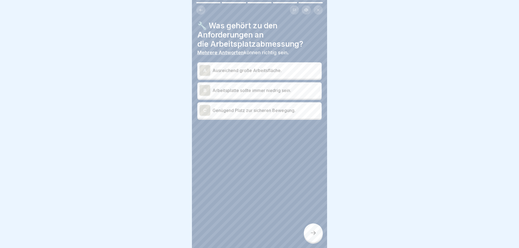
click at [244, 72] on p "Ausreichend große Arbeitsfläche." at bounding box center [265, 70] width 107 height 6
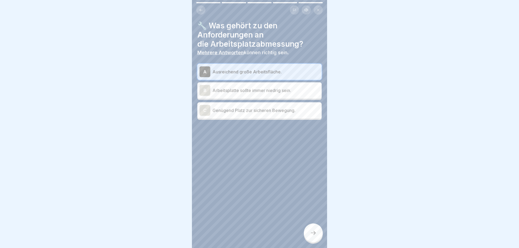
click at [254, 112] on p "Genügend Platz zur sicheren Bewegung." at bounding box center [265, 110] width 107 height 6
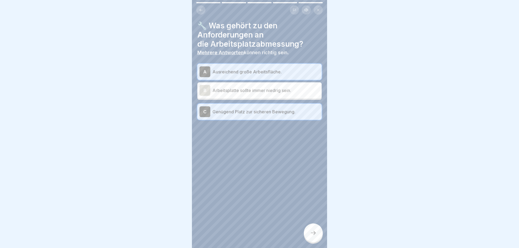
click at [312, 233] on icon at bounding box center [313, 233] width 6 height 6
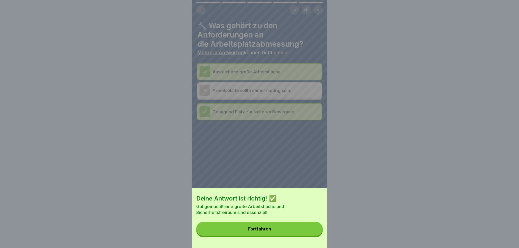
click at [312, 233] on button "Fortfahren" at bounding box center [259, 229] width 127 height 14
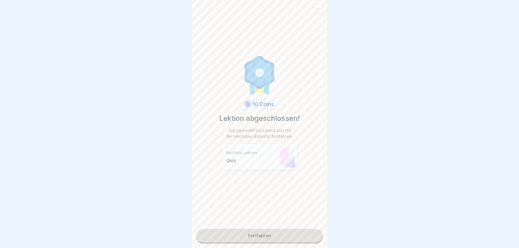
click at [310, 231] on link "Fortfahren" at bounding box center [259, 236] width 127 height 14
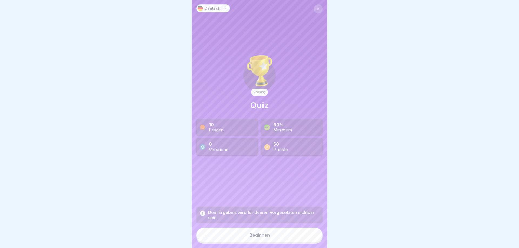
click at [258, 237] on div "Beginnen" at bounding box center [259, 235] width 20 height 5
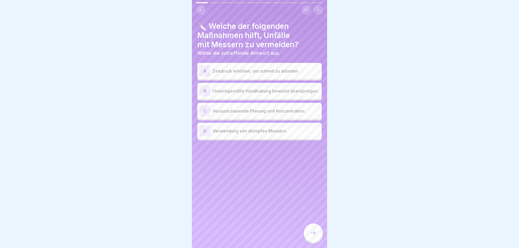
click at [250, 112] on p "Vorausschauende Planung und Konzentration." at bounding box center [265, 111] width 107 height 6
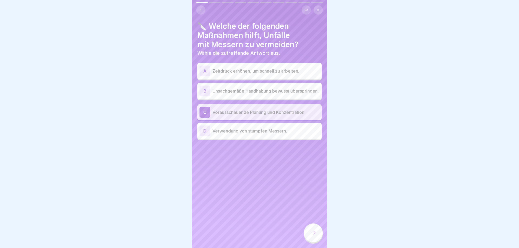
click at [311, 234] on icon at bounding box center [313, 233] width 6 height 6
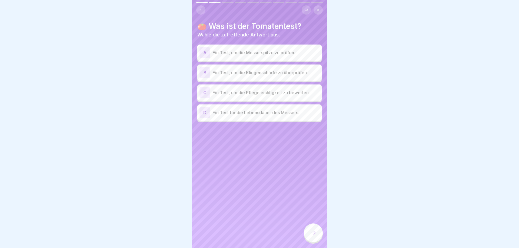
click at [254, 71] on p "Ein Test, um die Klingenschärfe zu überprüfen." at bounding box center [265, 72] width 107 height 6
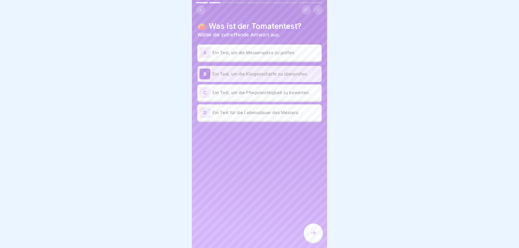
click at [313, 233] on icon at bounding box center [313, 233] width 6 height 6
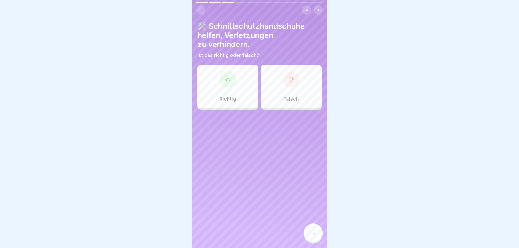
click at [207, 94] on div "Richtig" at bounding box center [227, 86] width 61 height 43
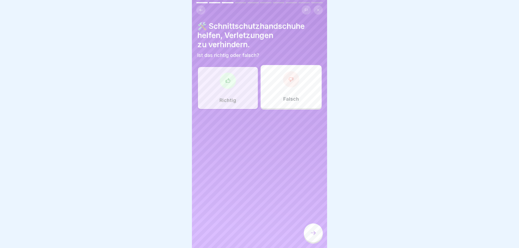
click at [316, 236] on icon at bounding box center [313, 233] width 6 height 6
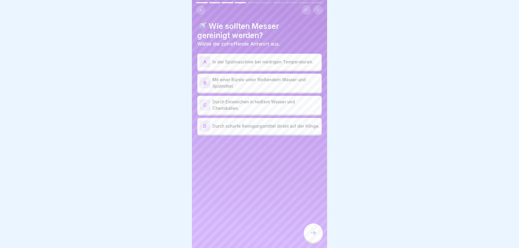
click at [263, 82] on p "Mit einer Bürste unter fließendem Wasser und Spülmittel." at bounding box center [265, 82] width 107 height 13
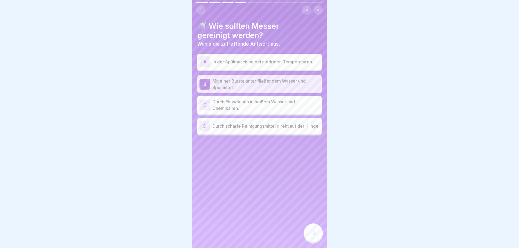
click at [312, 234] on icon at bounding box center [313, 233] width 6 height 6
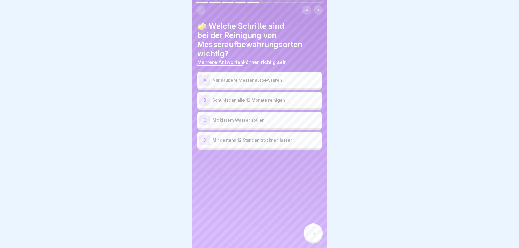
click at [231, 81] on p "Nur saubere Messer aufbewahren" at bounding box center [265, 80] width 107 height 6
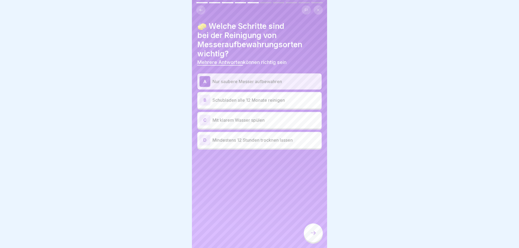
click at [245, 143] on p "Mindestens 12 Stunden trocknen lassen" at bounding box center [265, 140] width 107 height 6
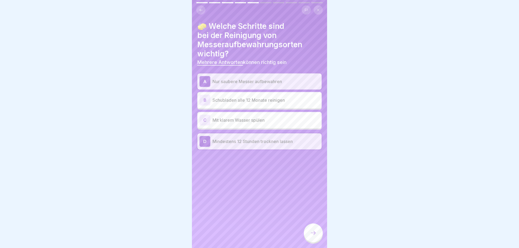
click at [244, 123] on p "Mit klarem Wasser spülen" at bounding box center [265, 120] width 107 height 6
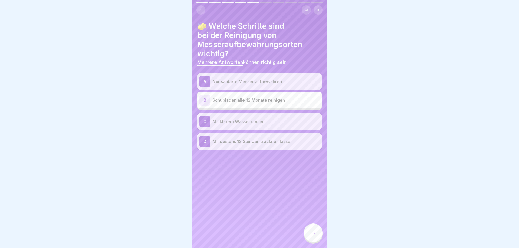
click at [311, 232] on icon at bounding box center [313, 233] width 6 height 6
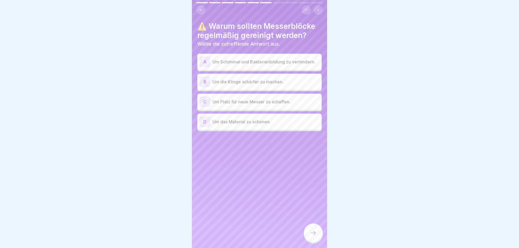
click at [270, 62] on p "Um Schimmel und Bakterienbildung zu verhindern." at bounding box center [265, 62] width 107 height 6
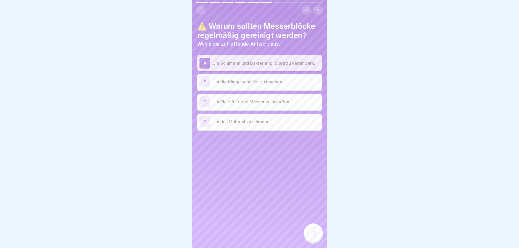
click at [317, 232] on div at bounding box center [313, 233] width 19 height 19
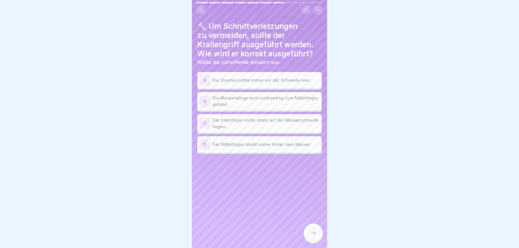
click at [256, 101] on p "Die Messerklinge wird rechtwinklig zum Mittelfinger geführt." at bounding box center [265, 101] width 107 height 13
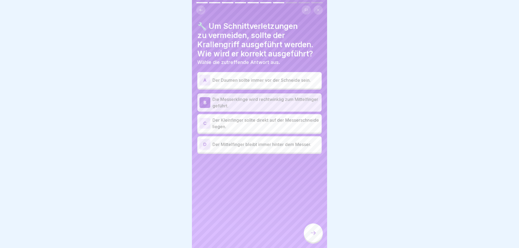
click at [316, 234] on icon at bounding box center [313, 233] width 6 height 6
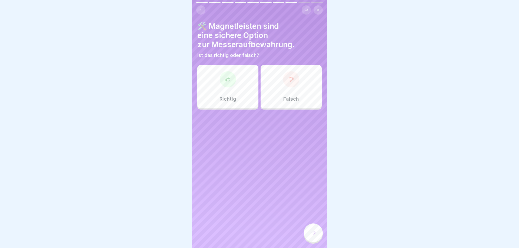
click at [214, 91] on div "Richtig" at bounding box center [227, 86] width 61 height 43
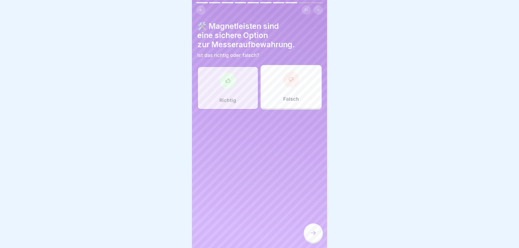
click at [308, 233] on div at bounding box center [313, 233] width 19 height 19
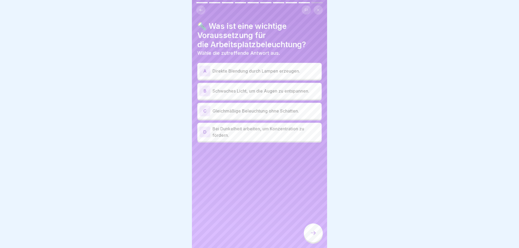
click at [241, 112] on p "Gleichmäßige Beleuchtung ohne Schatten." at bounding box center [265, 111] width 107 height 6
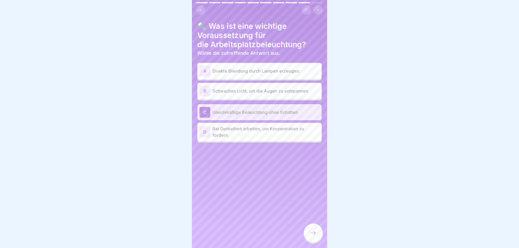
click at [311, 232] on icon at bounding box center [313, 233] width 6 height 6
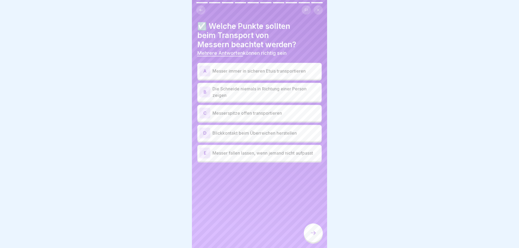
click at [267, 67] on div "A Messer immer in sicheren Etuis transportieren" at bounding box center [259, 71] width 120 height 11
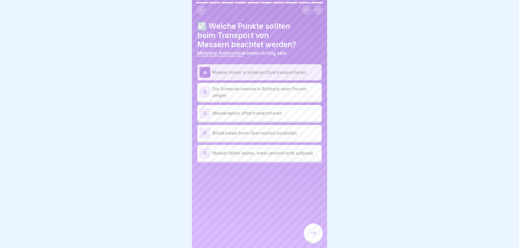
click at [263, 91] on p "Die Schneide niemals in Richtung einer Person zeigen" at bounding box center [265, 92] width 107 height 13
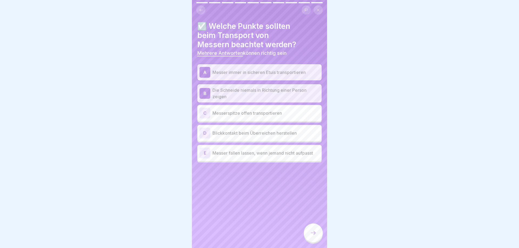
click at [245, 133] on p "Blickkontakt beim Überreichen herstellen" at bounding box center [265, 133] width 107 height 6
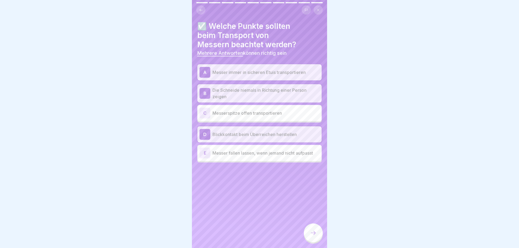
click at [307, 229] on div at bounding box center [313, 233] width 19 height 19
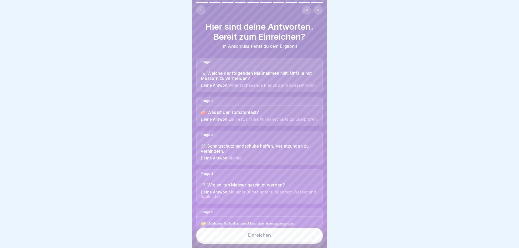
click at [272, 234] on button "Einreichen" at bounding box center [259, 235] width 127 height 15
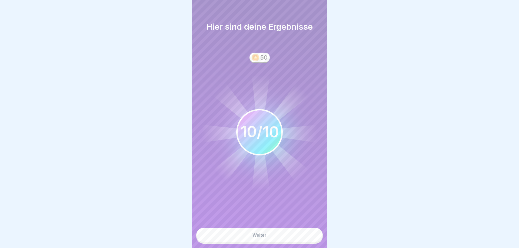
click at [267, 233] on button "Weiter" at bounding box center [259, 235] width 127 height 15
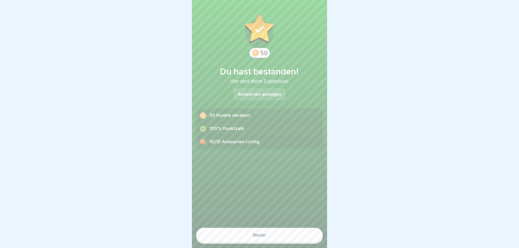
click at [262, 237] on div "Weiter" at bounding box center [259, 235] width 14 height 5
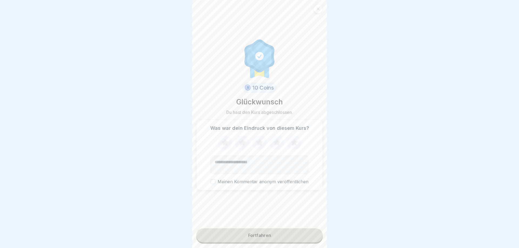
click at [262, 236] on div "Fortfahren" at bounding box center [259, 235] width 23 height 5
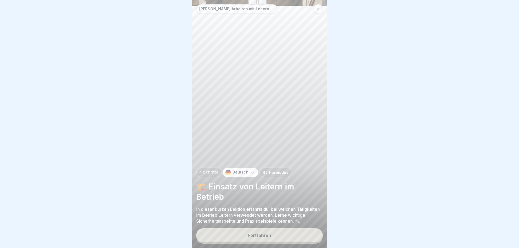
click at [262, 235] on div "Fortfahren" at bounding box center [259, 235] width 23 height 5
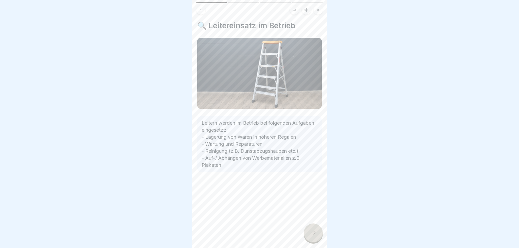
click at [320, 10] on button at bounding box center [318, 9] width 9 height 9
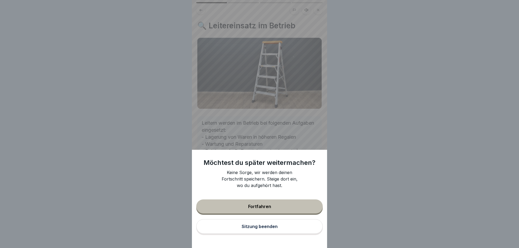
click at [259, 228] on div "Sitzung beenden" at bounding box center [260, 226] width 36 height 5
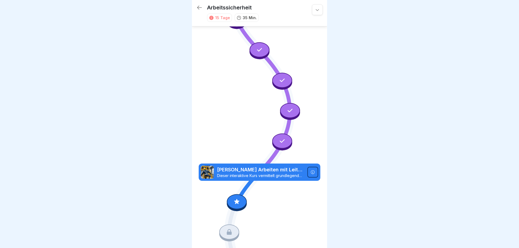
scroll to position [260, 0]
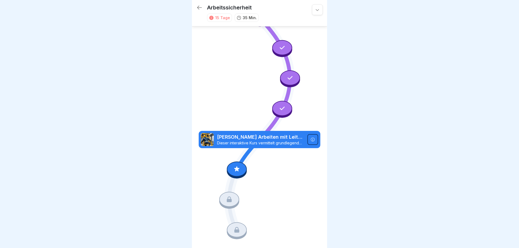
click at [235, 171] on icon at bounding box center [236, 169] width 5 height 5
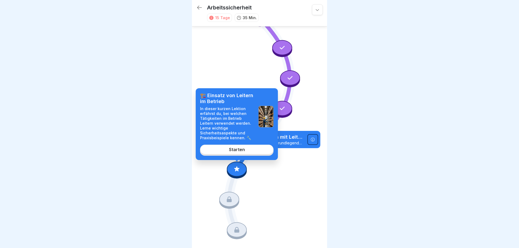
click at [234, 152] on div "Starten" at bounding box center [237, 149] width 16 height 5
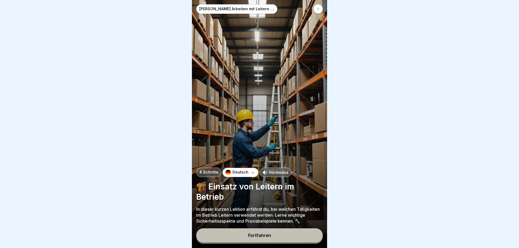
click at [259, 235] on div "Fortfahren" at bounding box center [259, 235] width 23 height 5
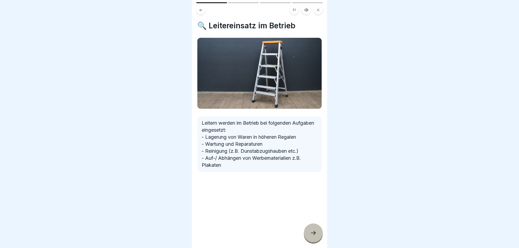
click at [311, 231] on icon at bounding box center [313, 233] width 6 height 6
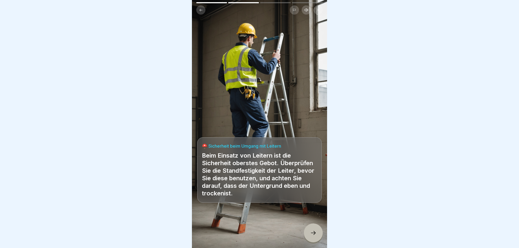
click at [311, 231] on icon at bounding box center [313, 233] width 6 height 6
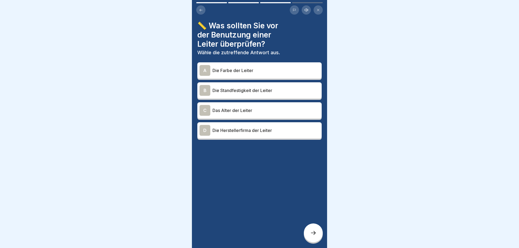
click at [242, 93] on p "Die Standfestigkeit der Leiter" at bounding box center [265, 90] width 107 height 6
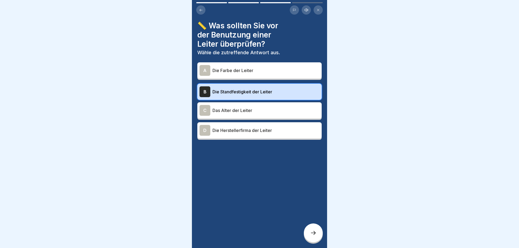
click at [308, 231] on div at bounding box center [313, 233] width 19 height 19
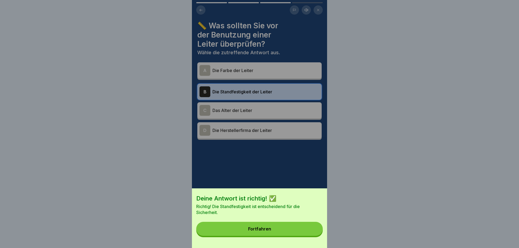
click at [310, 230] on button "Fortfahren" at bounding box center [259, 229] width 127 height 14
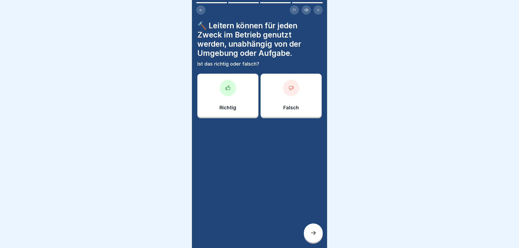
click at [286, 111] on div "Falsch" at bounding box center [291, 95] width 61 height 43
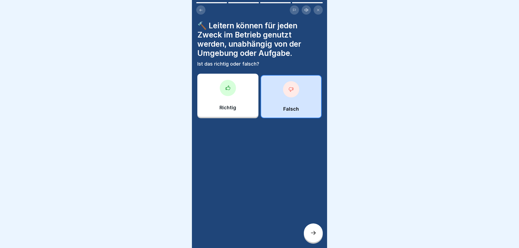
click at [309, 235] on div at bounding box center [313, 233] width 19 height 19
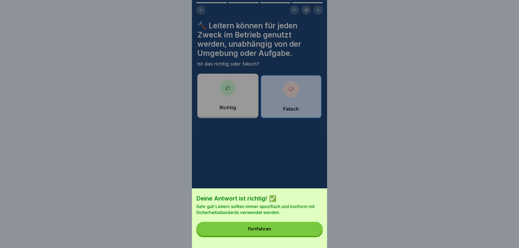
click at [310, 235] on button "Fortfahren" at bounding box center [259, 229] width 127 height 14
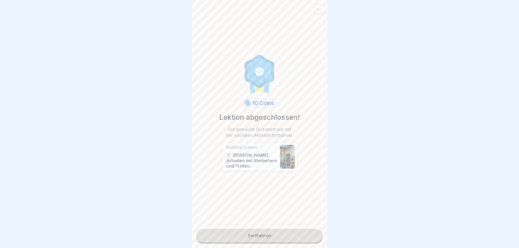
click at [269, 240] on link "Fortfahren" at bounding box center [259, 236] width 127 height 14
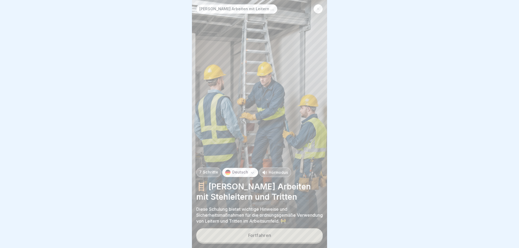
click at [267, 236] on div "Fortfahren" at bounding box center [259, 235] width 23 height 5
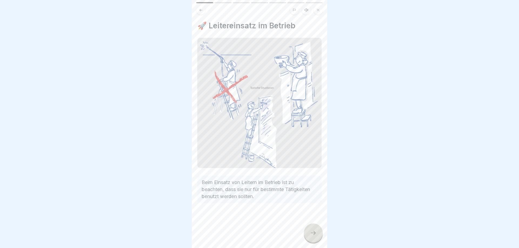
click at [309, 235] on div at bounding box center [313, 233] width 19 height 19
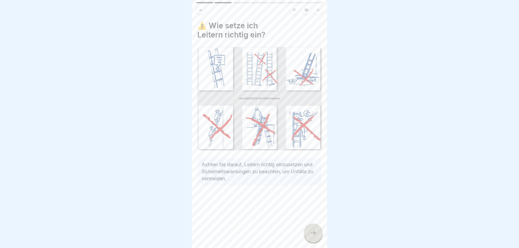
click at [309, 233] on div at bounding box center [313, 233] width 19 height 19
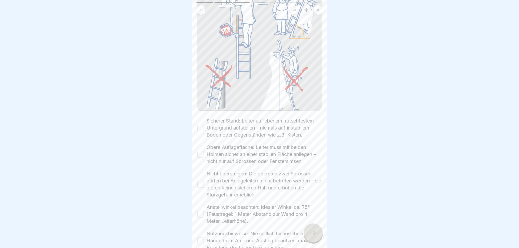
scroll to position [97, 0]
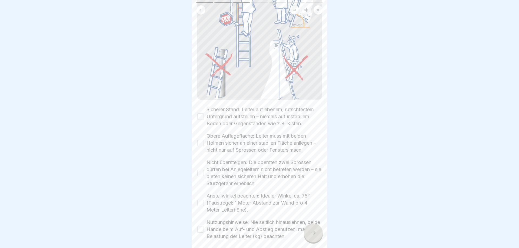
click at [199, 118] on button "Sicherer Stand: Leiter auf ebenem, rutschfestem Untergrund aufstellen – niemals…" at bounding box center [200, 117] width 6 height 6
click at [201, 145] on button "Obere Auflagefläche: Leiter muss mit beiden Holmen sicher an einer stabilen Flä…" at bounding box center [200, 143] width 6 height 6
click at [200, 173] on button "Nicht übersteigen: Die obersten zwei Sprossen dürfen bei Anlegeleitern nicht be…" at bounding box center [200, 173] width 6 height 6
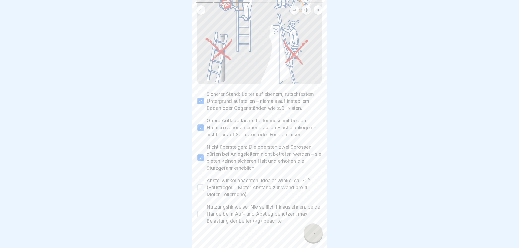
scroll to position [122, 0]
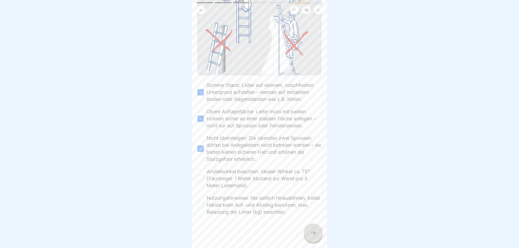
click at [201, 179] on button "Anstellwinkel beachten: Idealer Winkel ca. 75° (Faustregel: 1 Meter Abstand zur…" at bounding box center [200, 179] width 6 height 6
click at [197, 206] on div "✅ Sicherheitstipps für Anlegeleitern Bitte lies alle Sicherheitshinweise gründl…" at bounding box center [259, 124] width 135 height 248
click at [200, 205] on button "Nutzungshinweise: Nie seitlich hinauslehnen, beide Hände beim Auf- und Abstieg …" at bounding box center [200, 205] width 6 height 6
click at [311, 237] on div at bounding box center [313, 233] width 19 height 19
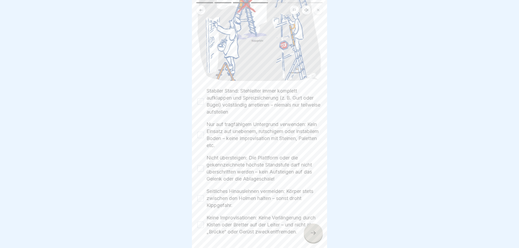
scroll to position [130, 0]
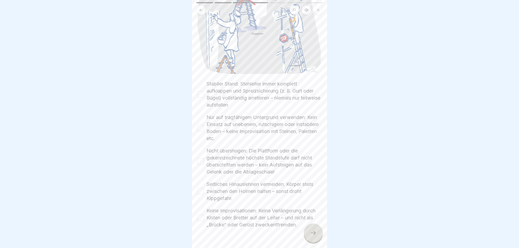
click at [199, 95] on button "Stabiler Stand: Stehleiter immer komplett aufklappen und Spreizsicherung (z. B.…" at bounding box center [200, 94] width 6 height 6
click at [201, 129] on button "Nur auf tragfähigem Untergrund verwenden: Kein Einsatz auf unebenem, rutschigem…" at bounding box center [200, 128] width 6 height 6
click at [199, 164] on button "Nicht übersteigen: Die Plattform oder die gekennzeichnete höchste Standstufe da…" at bounding box center [200, 161] width 6 height 6
click at [198, 192] on button "Seitliches Hinauslehnen vermeiden: Körper stets zwischen den Holmen halten – so…" at bounding box center [200, 191] width 6 height 6
click at [199, 221] on button "Keine Improvisationen: Keine Verlängerung durch Kisten oder Bretter auf der Lei…" at bounding box center [200, 218] width 6 height 6
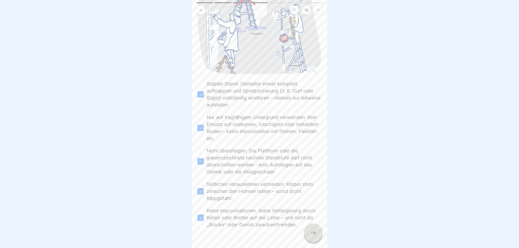
click at [311, 235] on icon at bounding box center [313, 233] width 6 height 6
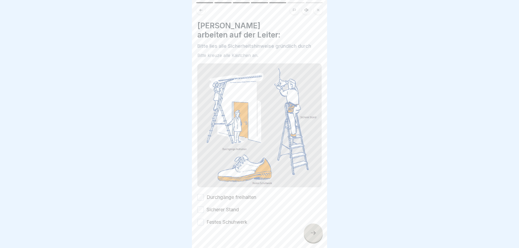
click at [200, 194] on button "Durchgänge freihalten" at bounding box center [200, 197] width 6 height 6
click at [201, 207] on button "Sicherer Stand" at bounding box center [200, 210] width 6 height 6
click at [200, 226] on div at bounding box center [259, 242] width 124 height 32
click at [200, 219] on button "Festes Schuhwerk" at bounding box center [200, 222] width 6 height 6
click at [310, 235] on div at bounding box center [313, 233] width 19 height 19
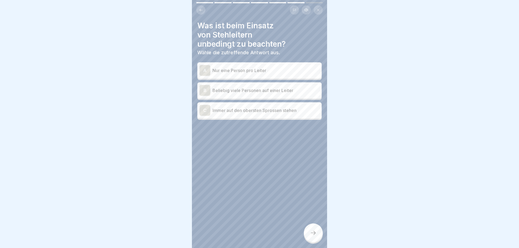
click at [235, 73] on p "Nur eine Person pro Leiter" at bounding box center [265, 70] width 107 height 6
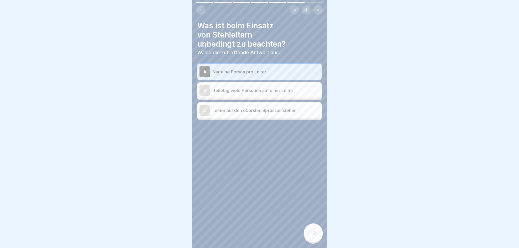
click at [312, 231] on icon at bounding box center [313, 233] width 6 height 6
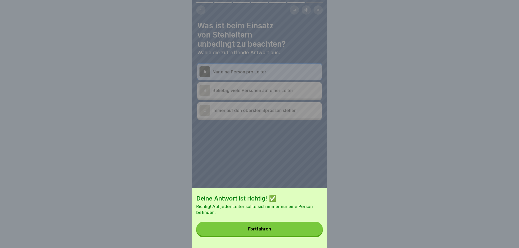
click at [313, 230] on button "Fortfahren" at bounding box center [259, 229] width 127 height 14
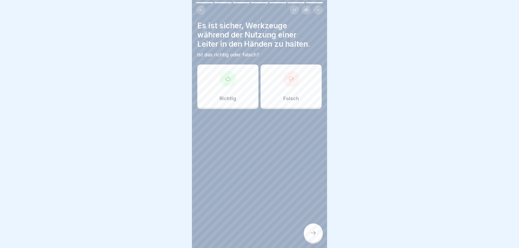
click at [292, 92] on div "Falsch" at bounding box center [291, 86] width 61 height 43
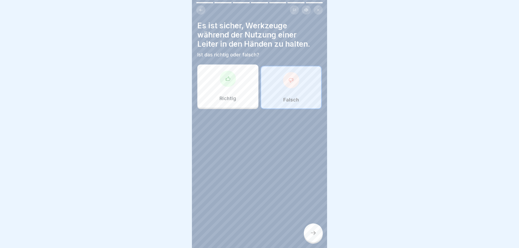
click at [309, 231] on div at bounding box center [313, 233] width 19 height 19
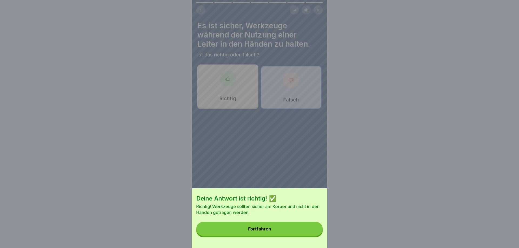
click at [309, 231] on button "Fortfahren" at bounding box center [259, 229] width 127 height 14
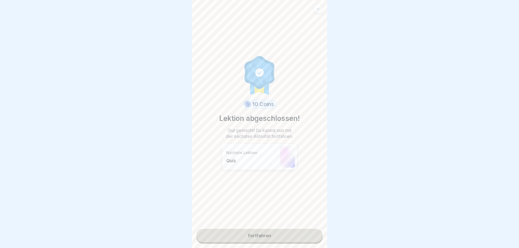
click at [258, 231] on link "Fortfahren" at bounding box center [259, 236] width 127 height 14
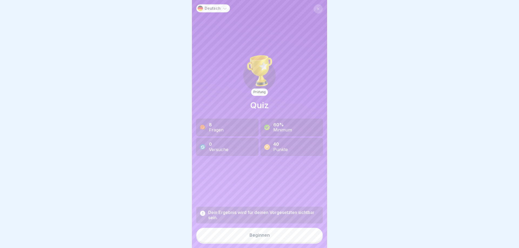
click at [259, 235] on div "Beginnen" at bounding box center [259, 235] width 20 height 5
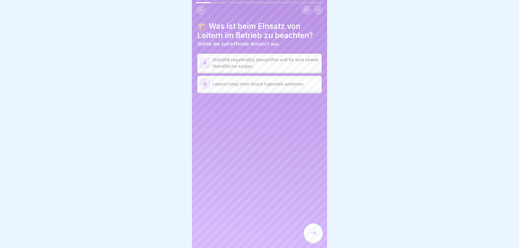
click at [265, 59] on p "Stabilität regelmäßig überprüfen und für eine ebene Standfläche sorgen." at bounding box center [265, 62] width 107 height 13
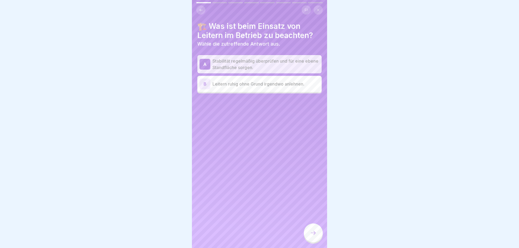
click at [310, 229] on div at bounding box center [313, 233] width 19 height 19
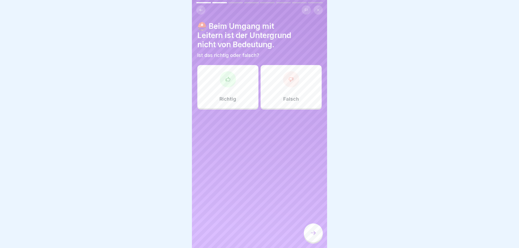
click at [291, 97] on p "Falsch" at bounding box center [291, 99] width 16 height 6
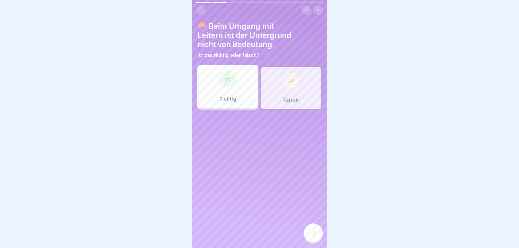
click at [314, 233] on icon at bounding box center [313, 233] width 6 height 6
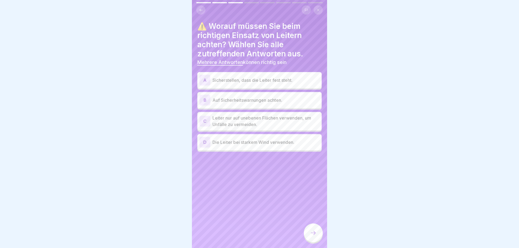
click at [244, 81] on p "Sicherstellen, dass die Leiter fest steht." at bounding box center [265, 80] width 107 height 6
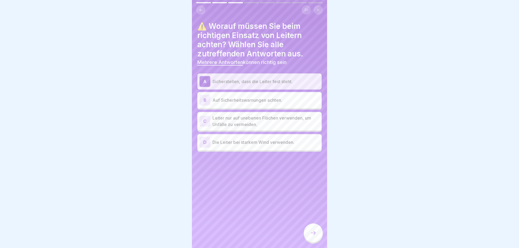
click at [244, 99] on p "Auf Sicherheitswarnungen achten." at bounding box center [265, 100] width 107 height 6
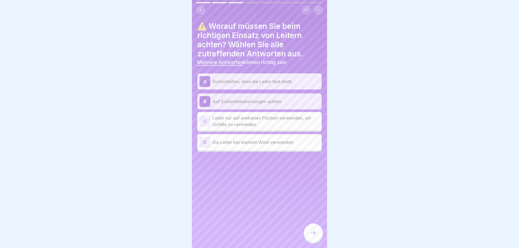
click at [311, 233] on icon at bounding box center [313, 233] width 6 height 6
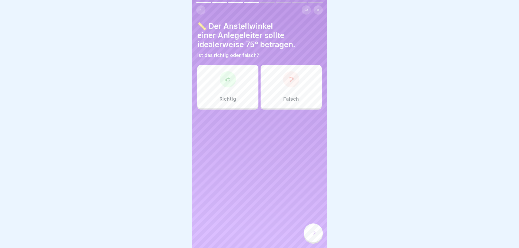
click at [233, 94] on div "Richtig" at bounding box center [227, 86] width 61 height 43
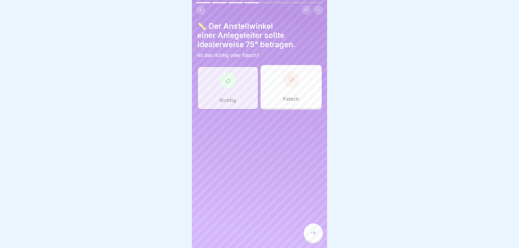
click at [310, 233] on div at bounding box center [313, 233] width 19 height 19
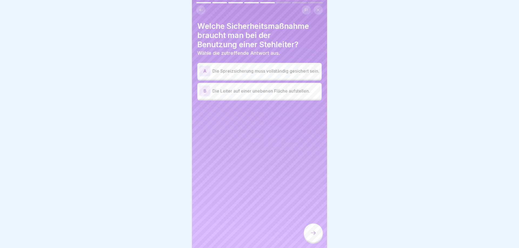
click at [199, 11] on icon at bounding box center [201, 10] width 4 height 4
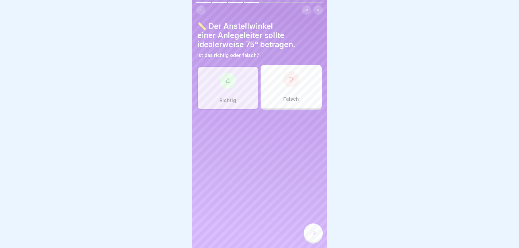
click at [284, 88] on div "Falsch" at bounding box center [291, 86] width 61 height 43
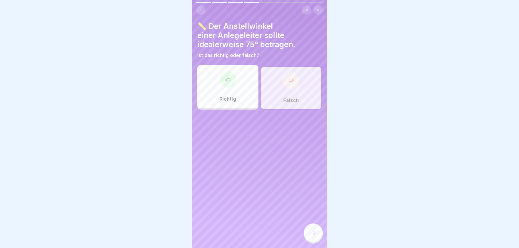
click at [316, 233] on icon at bounding box center [313, 233] width 6 height 6
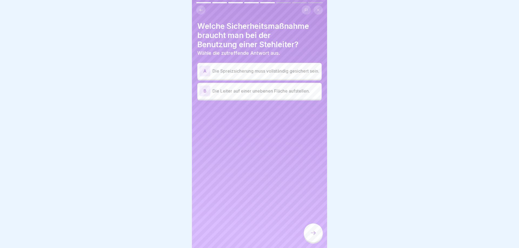
click at [202, 11] on icon at bounding box center [201, 10] width 4 height 4
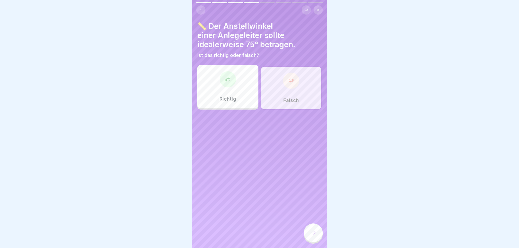
click at [232, 93] on div "Richtig" at bounding box center [227, 86] width 61 height 43
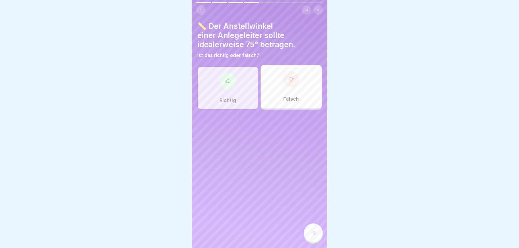
click at [314, 234] on icon at bounding box center [313, 233] width 6 height 6
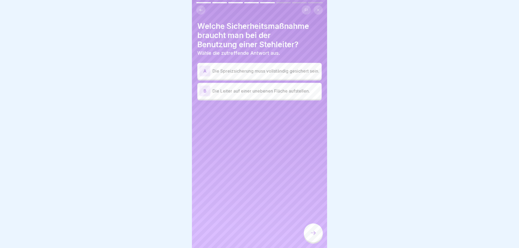
click at [243, 74] on p "Die Spreizsicherung muss vollständig gesichert sein." at bounding box center [265, 71] width 107 height 6
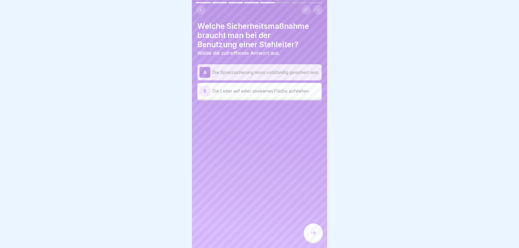
click at [315, 232] on icon at bounding box center [313, 233] width 6 height 6
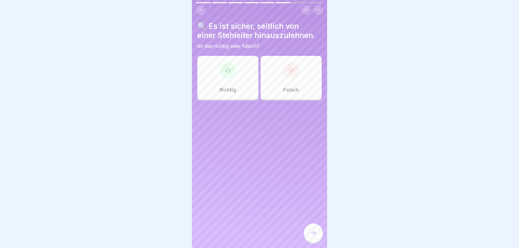
click at [292, 85] on div "Falsch" at bounding box center [291, 77] width 61 height 43
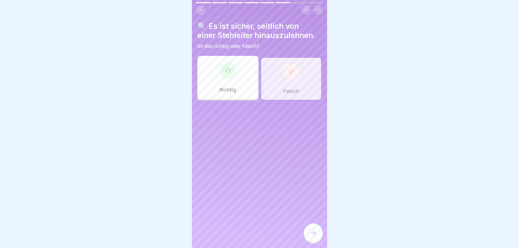
click at [312, 231] on icon at bounding box center [313, 233] width 6 height 6
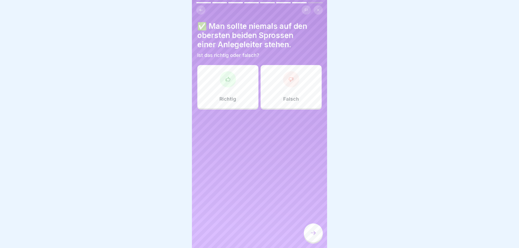
click at [208, 96] on div "Richtig" at bounding box center [227, 86] width 61 height 43
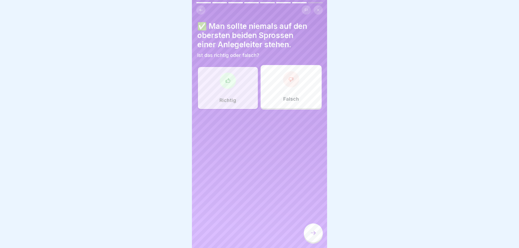
click at [318, 233] on div at bounding box center [313, 233] width 19 height 19
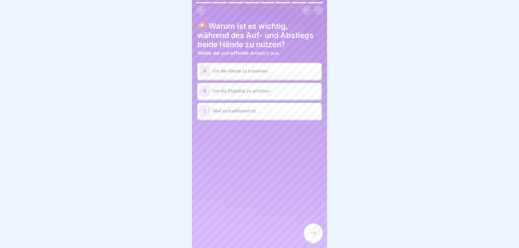
click at [259, 93] on p "Um die Stabilität zu erhöhen." at bounding box center [265, 91] width 107 height 6
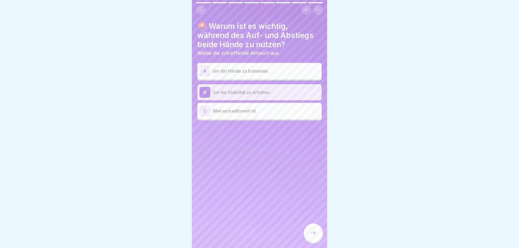
click at [316, 227] on div at bounding box center [313, 233] width 19 height 19
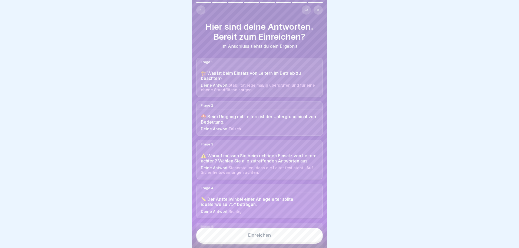
click at [269, 239] on button "Einreichen" at bounding box center [259, 235] width 127 height 15
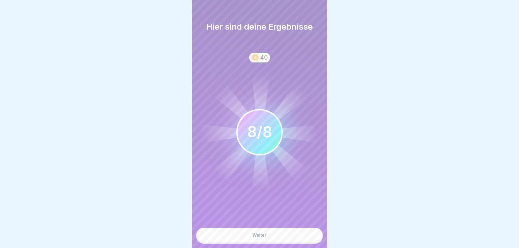
click at [269, 239] on button "Weiter" at bounding box center [259, 235] width 127 height 15
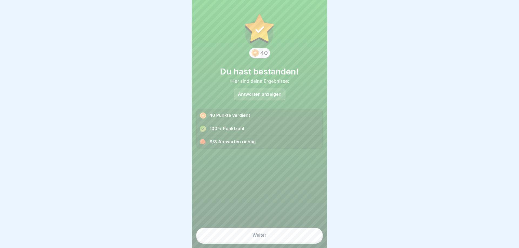
click at [269, 239] on button "Weiter" at bounding box center [259, 235] width 127 height 15
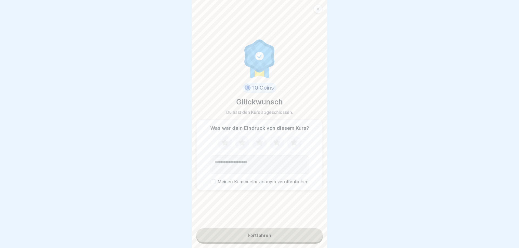
click at [269, 239] on button "Fortfahren" at bounding box center [259, 236] width 127 height 14
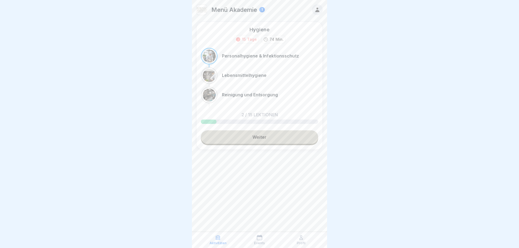
click at [319, 11] on icon at bounding box center [317, 10] width 4 height 5
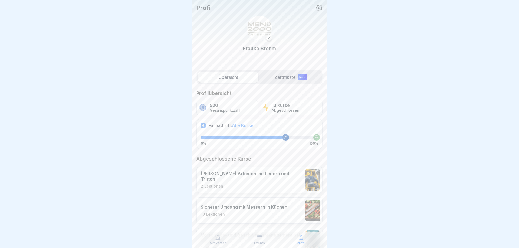
click at [279, 78] on label "Zertifikate New" at bounding box center [291, 77] width 60 height 11
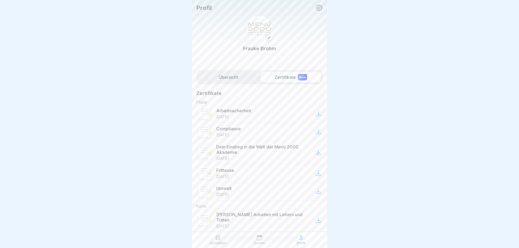
click at [231, 75] on label "Übersicht" at bounding box center [228, 77] width 60 height 11
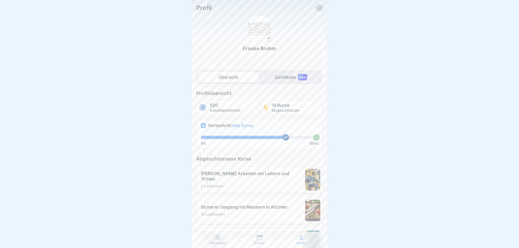
click at [296, 109] on p "Abgeschlossen" at bounding box center [286, 110] width 28 height 5
click at [219, 109] on p "Gesamtpunktzahl" at bounding box center [225, 110] width 31 height 5
click at [202, 6] on p "Profil" at bounding box center [203, 7] width 15 height 7
click at [265, 29] on img at bounding box center [259, 28] width 25 height 25
click at [271, 39] on icon at bounding box center [269, 38] width 4 height 4
